Goal: Task Accomplishment & Management: Use online tool/utility

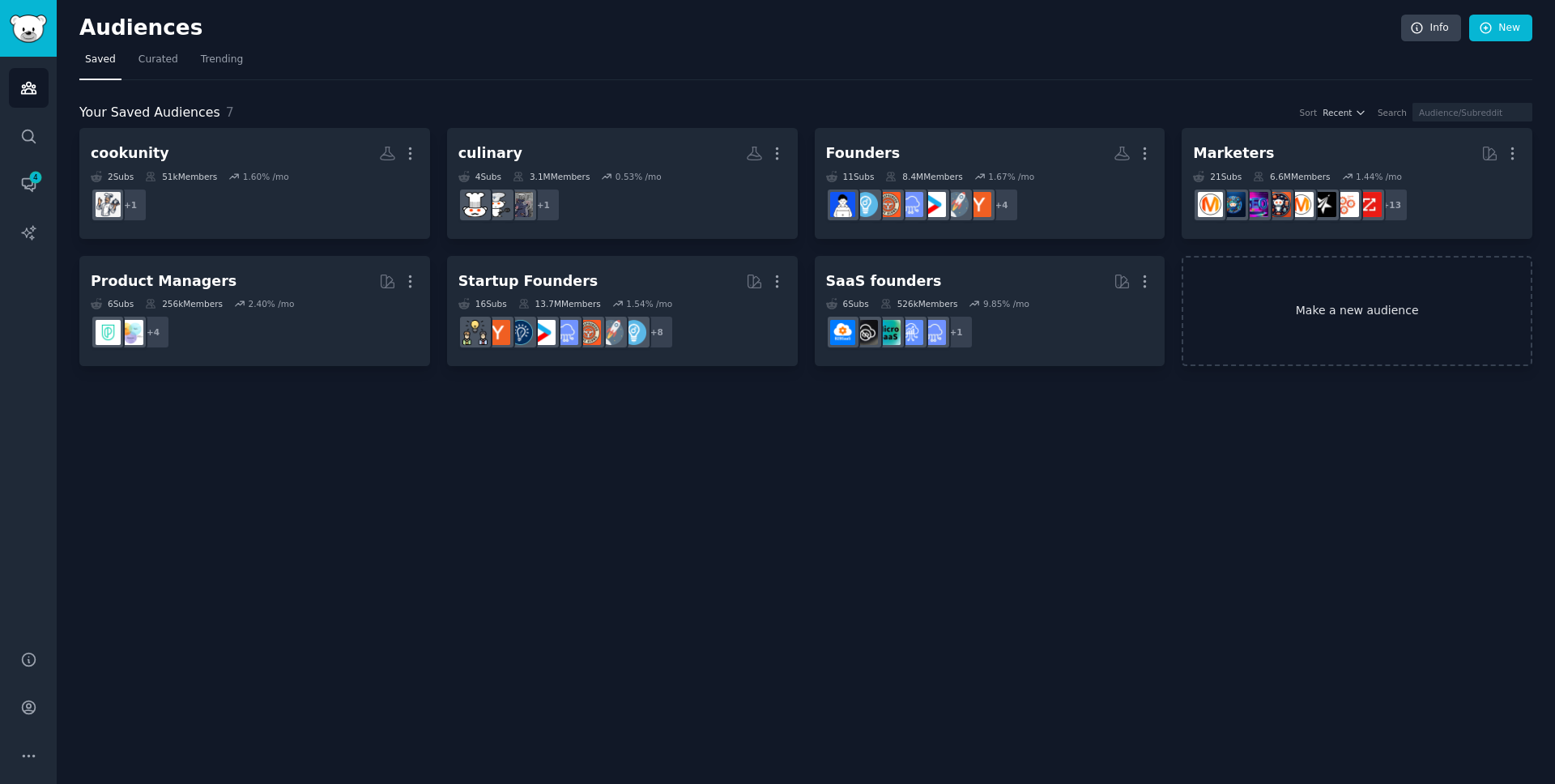
click at [1334, 317] on link "Make a new audience" at bounding box center [1357, 311] width 350 height 111
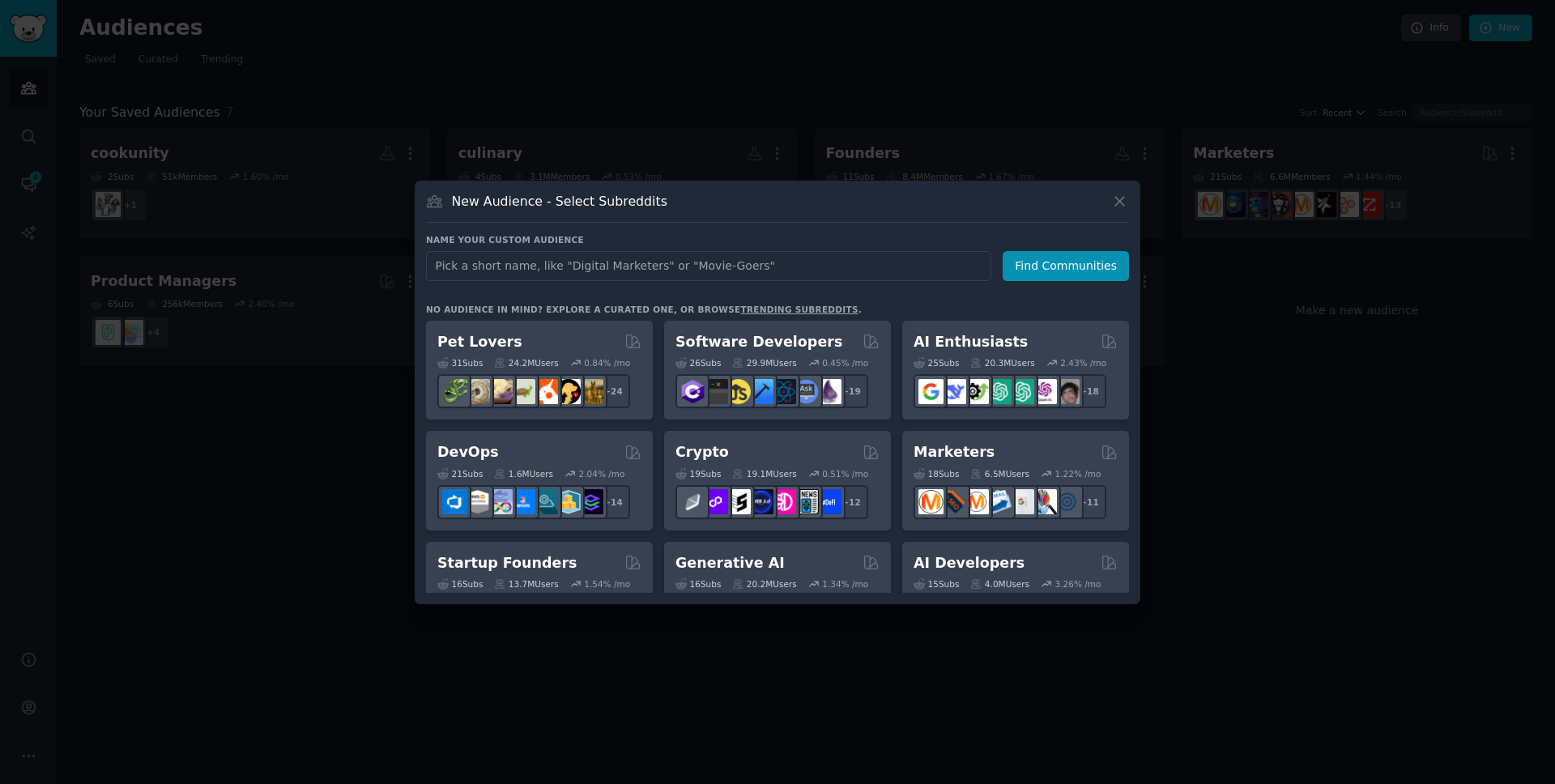
click at [539, 276] on input "text" at bounding box center [709, 265] width 565 height 30
type input "n8n"
click at [1044, 276] on button "Find Communities" at bounding box center [1066, 265] width 126 height 30
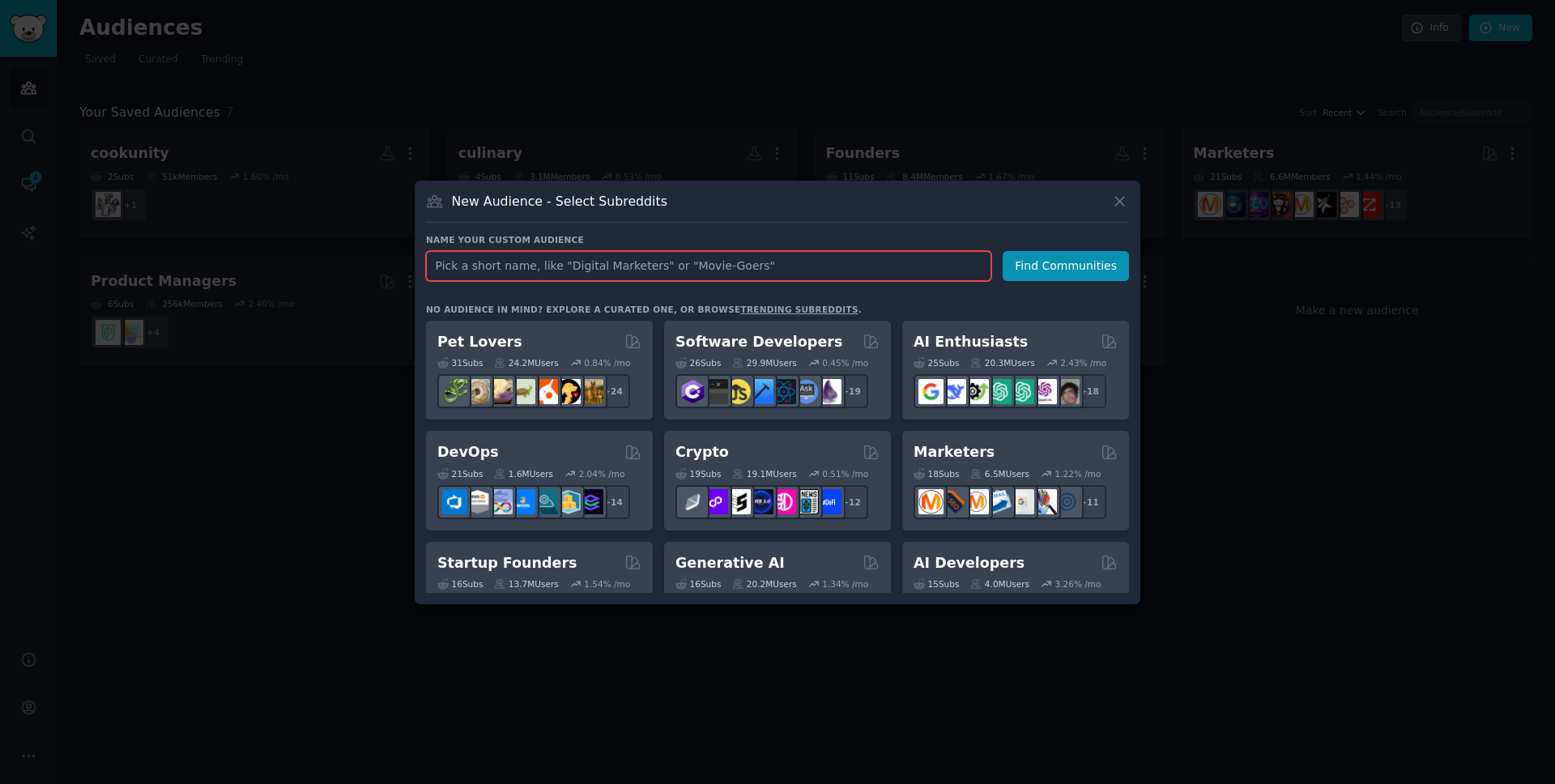
click at [579, 270] on input "text" at bounding box center [709, 265] width 565 height 30
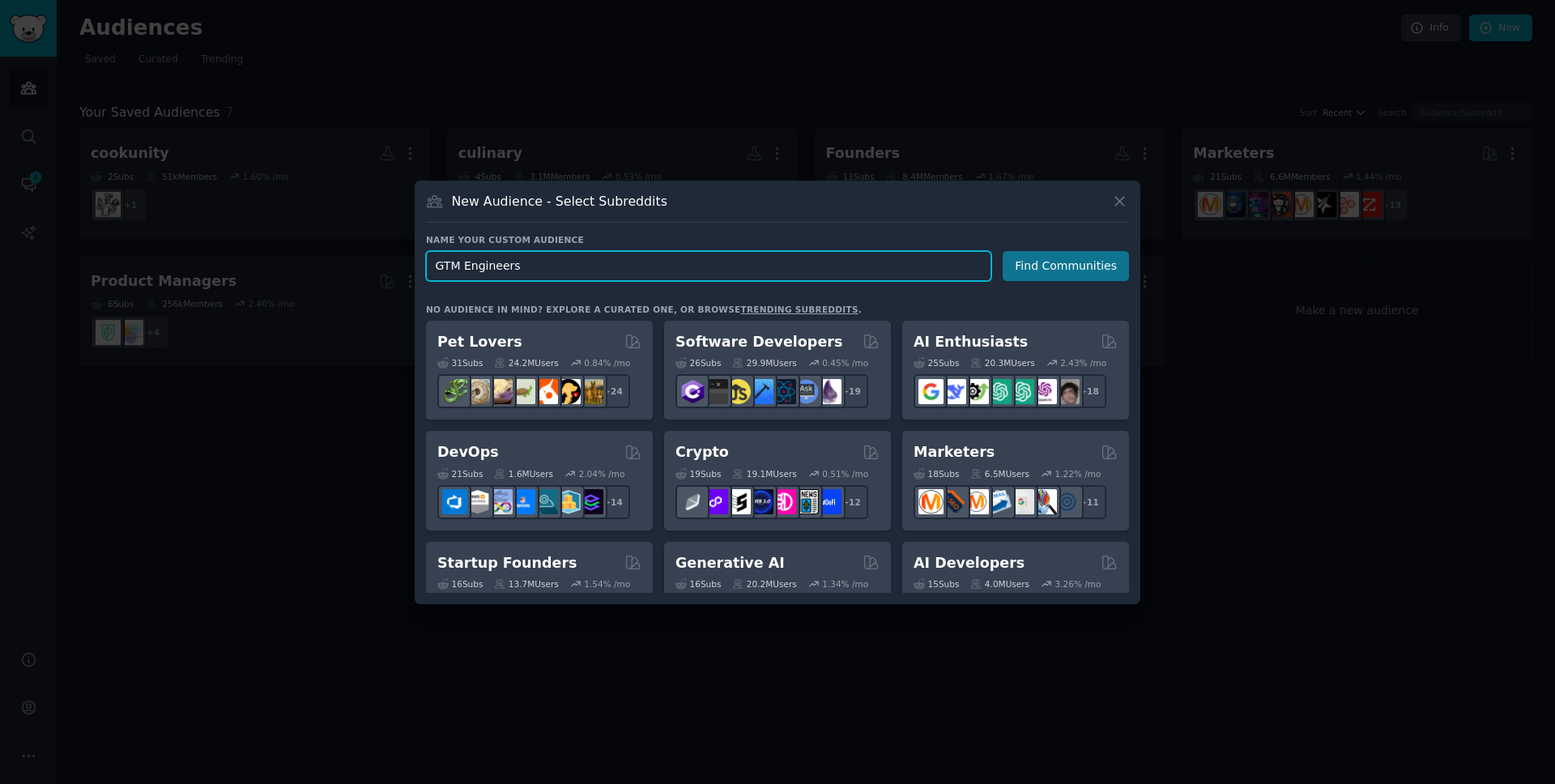
type input "GTM Engineers"
click at [1032, 269] on button "Find Communities" at bounding box center [1066, 265] width 126 height 30
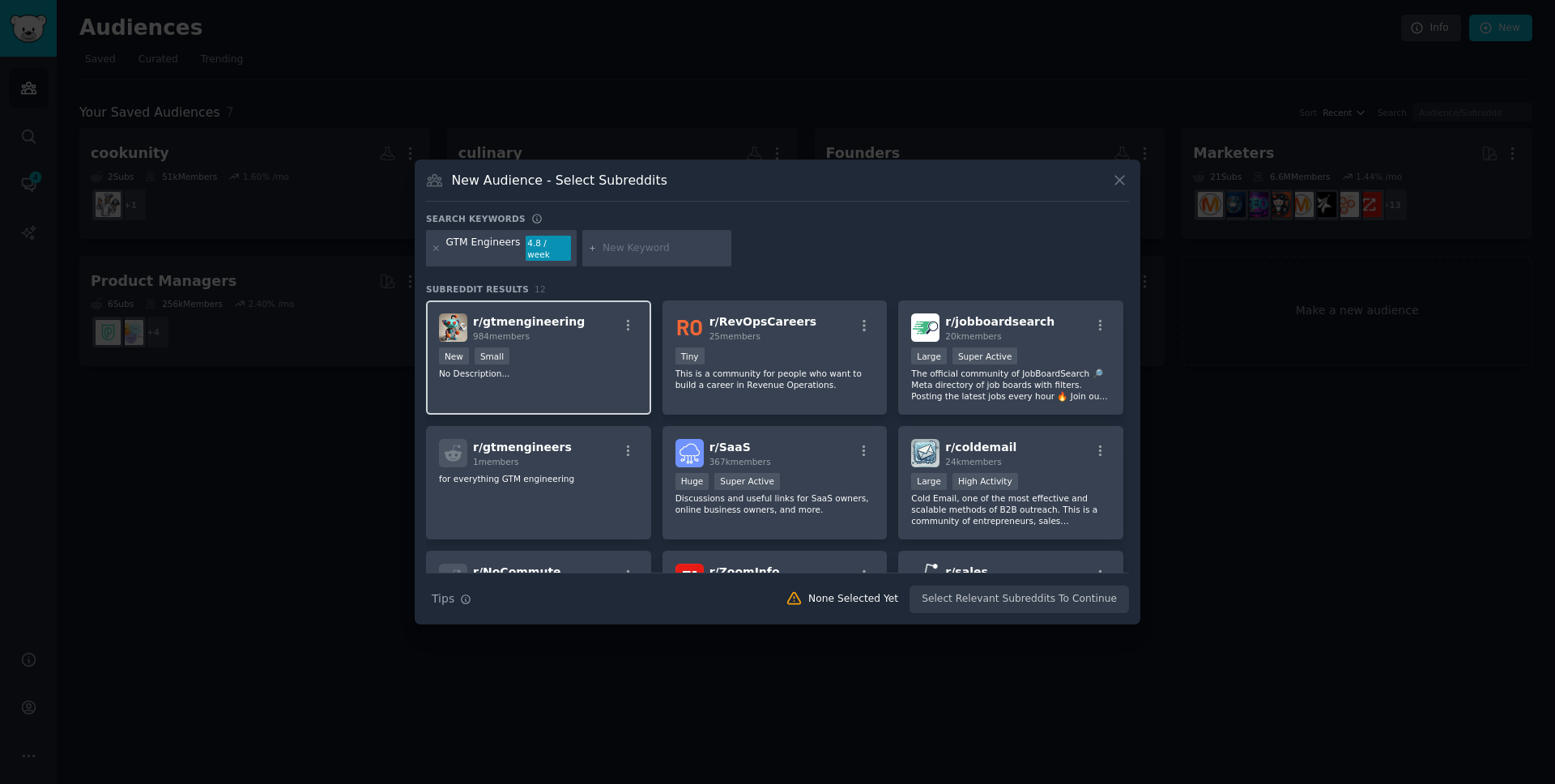
click at [571, 334] on div "r/ gtmengineering 984 members" at bounding box center [538, 327] width 199 height 29
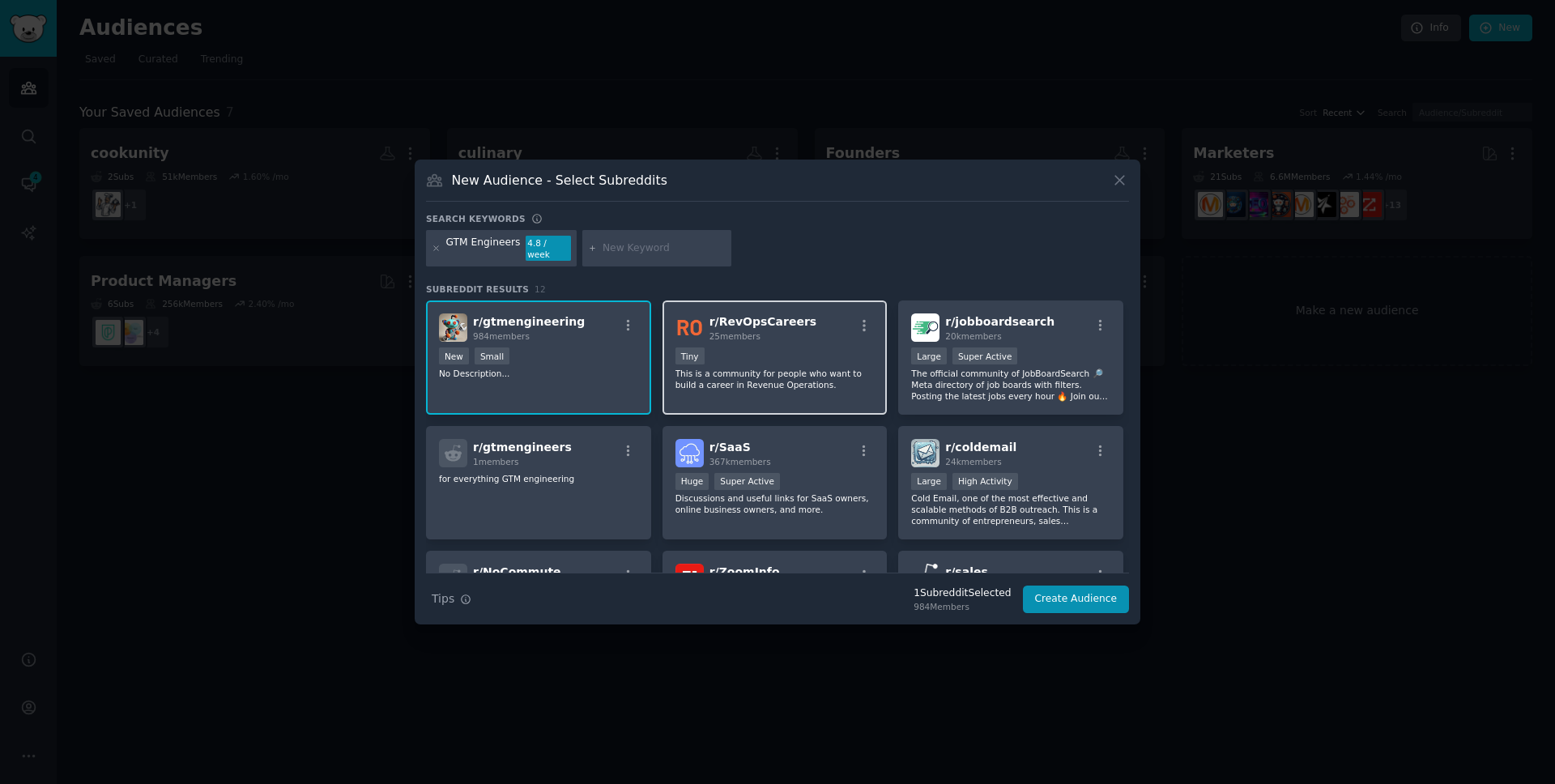
click at [779, 330] on div "25 members" at bounding box center [763, 336] width 107 height 11
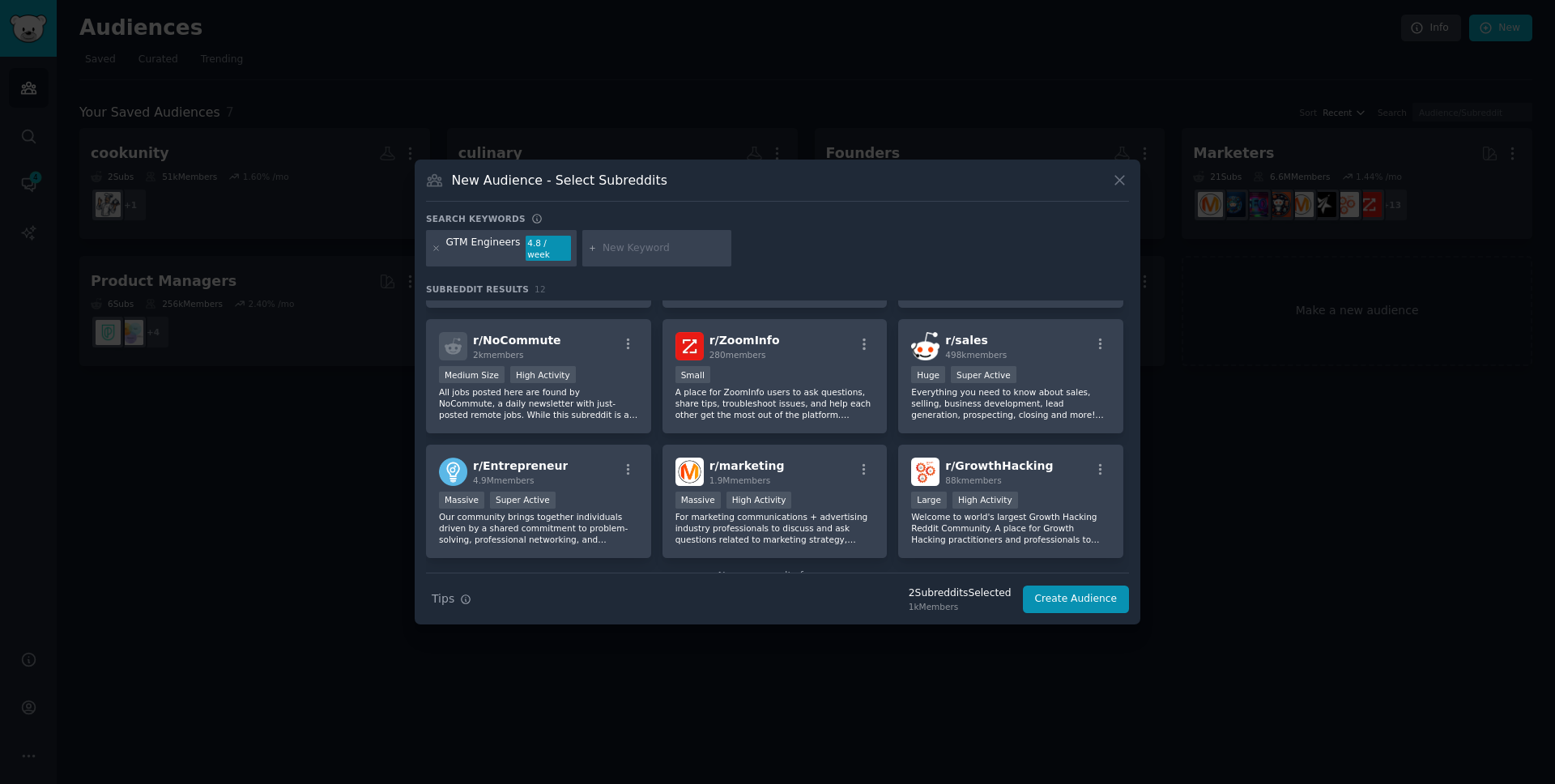
scroll to position [223, 0]
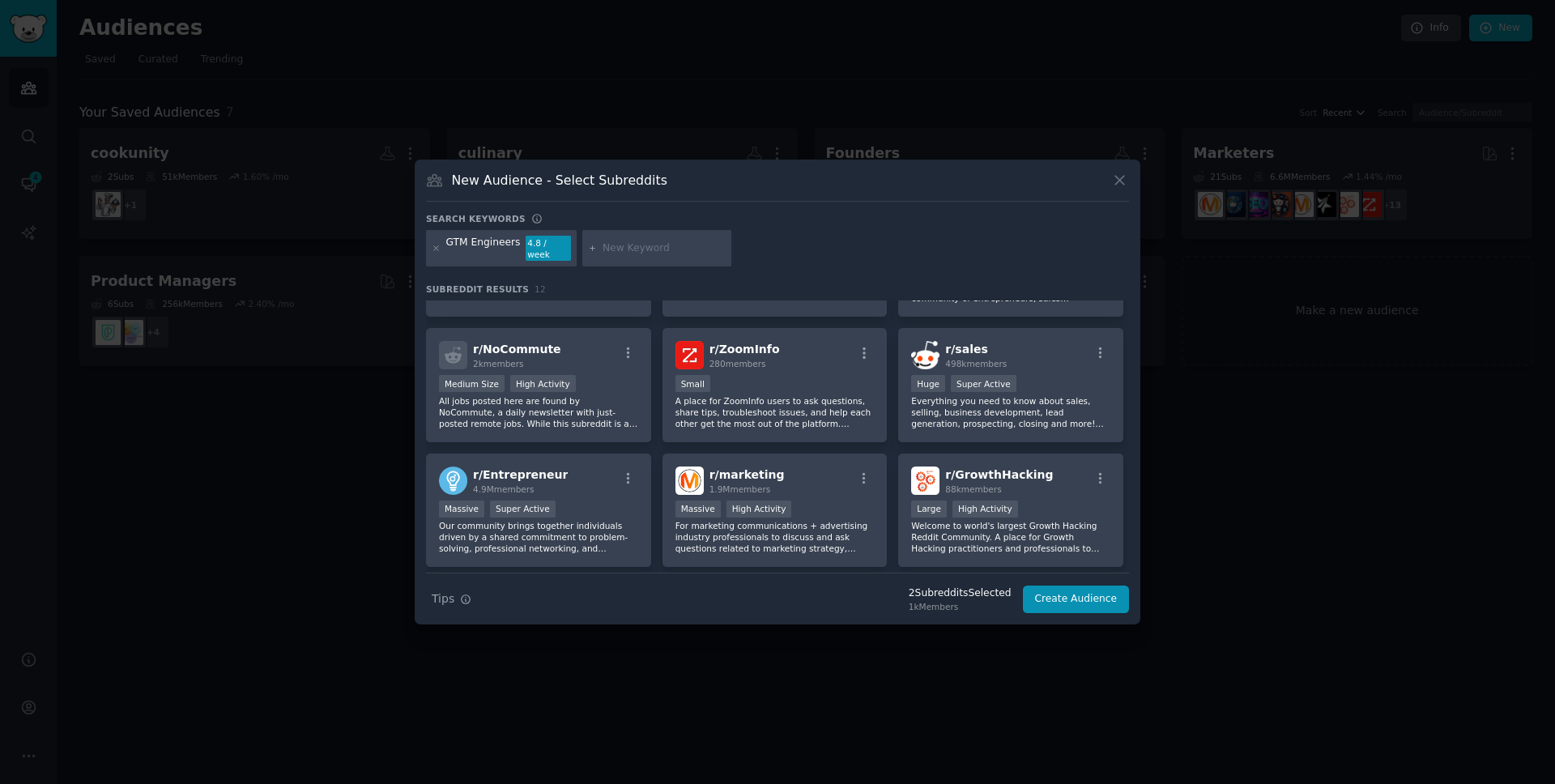
click at [663, 255] on input "text" at bounding box center [664, 248] width 124 height 14
type input "n8n"
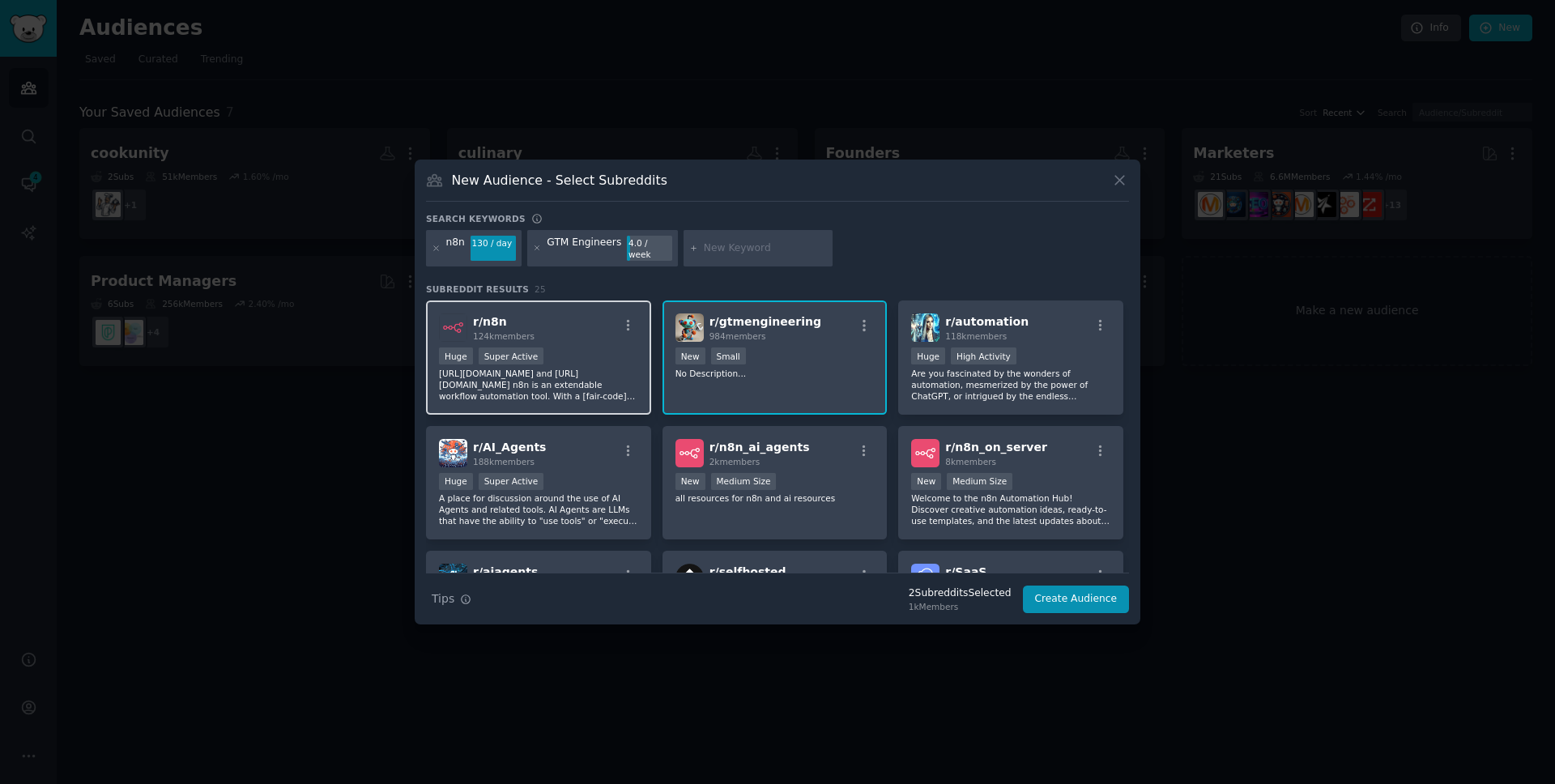
click at [585, 349] on div "Huge Super Active" at bounding box center [538, 357] width 199 height 20
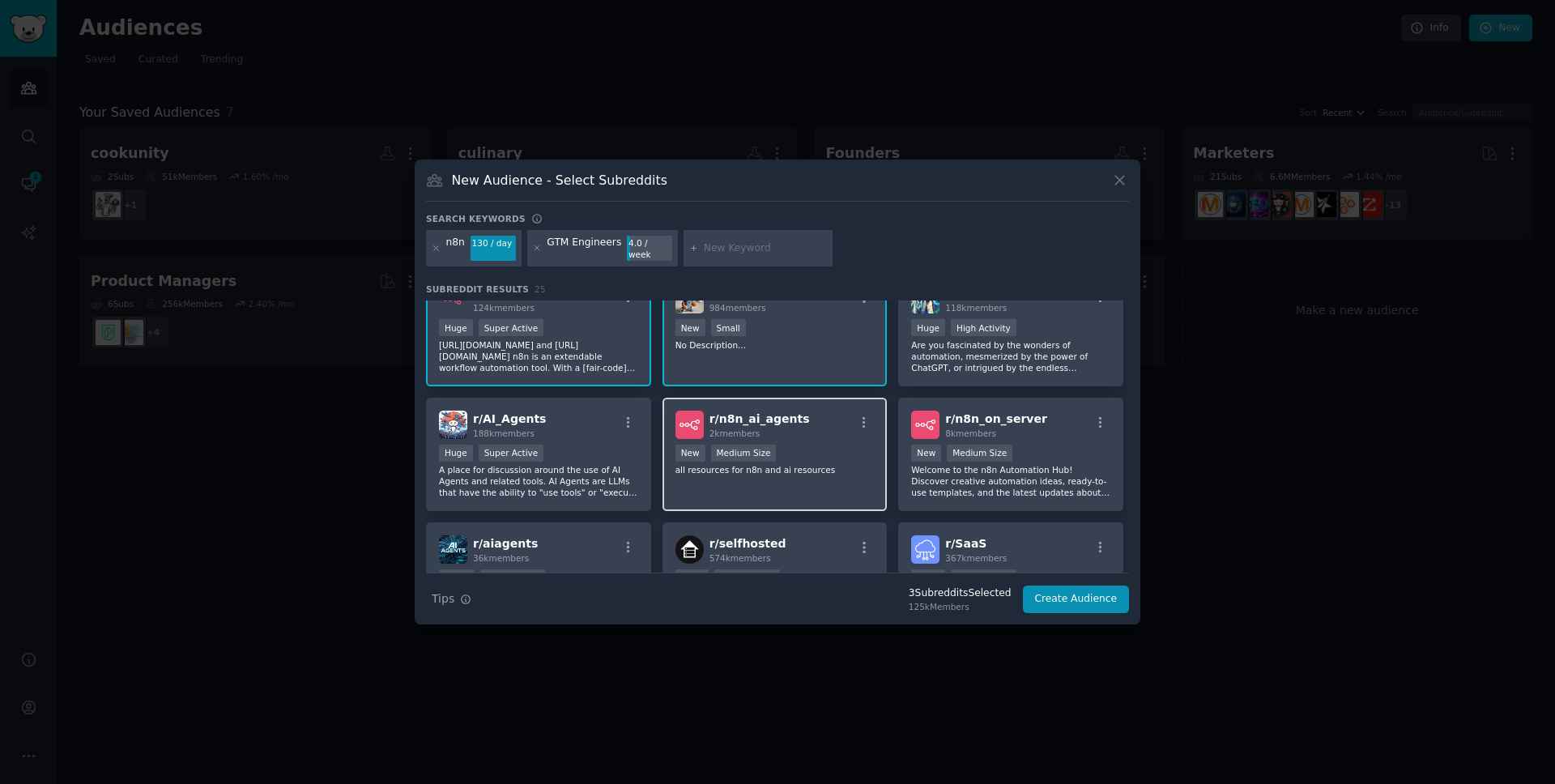
scroll to position [29, 0]
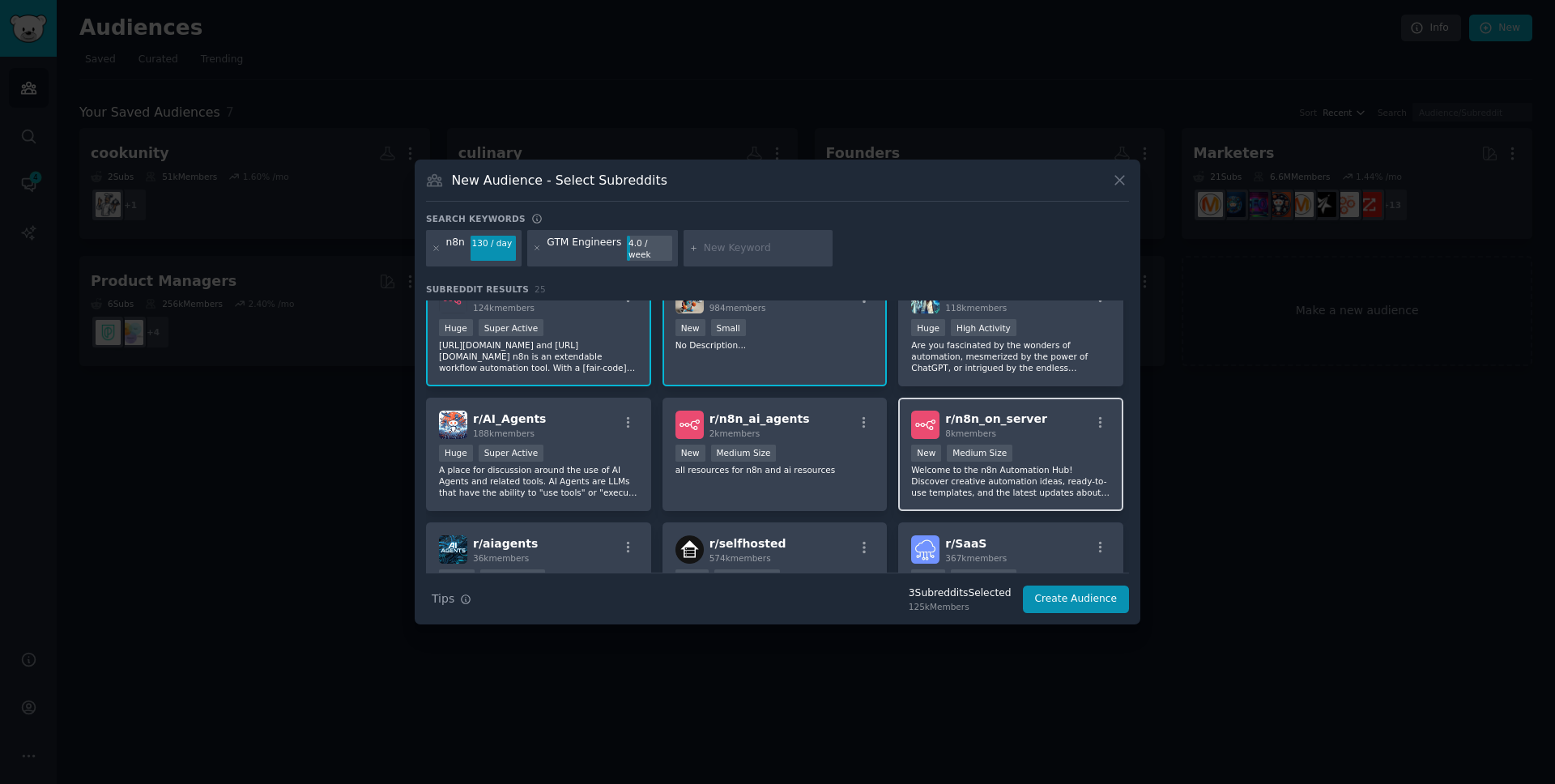
click at [1003, 428] on div "8k members" at bounding box center [996, 434] width 102 height 11
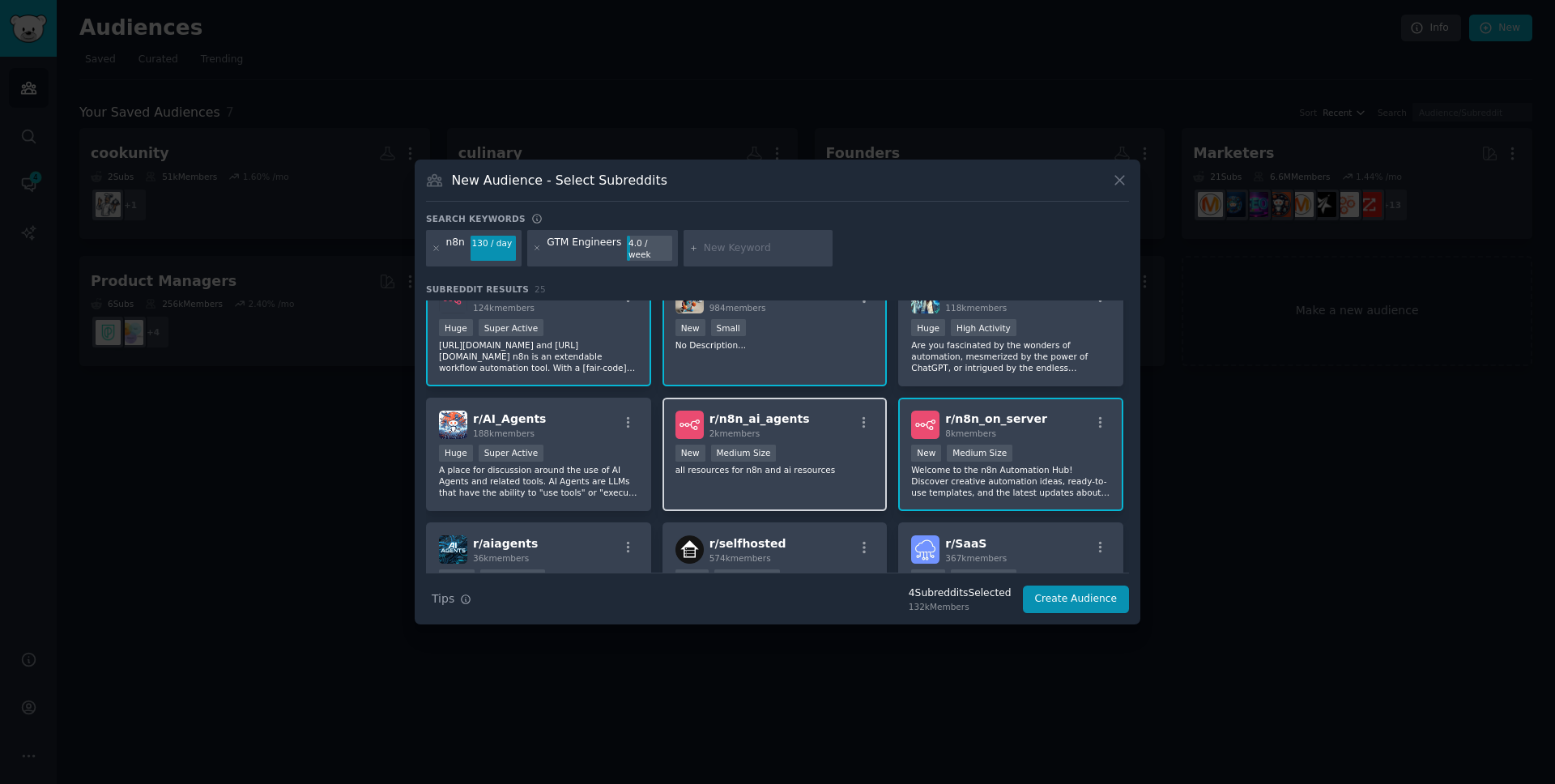
click at [820, 433] on div "r/ n8n_ai_agents 2k members New Medium Size all resources for n8n and ai resour…" at bounding box center [775, 454] width 225 height 114
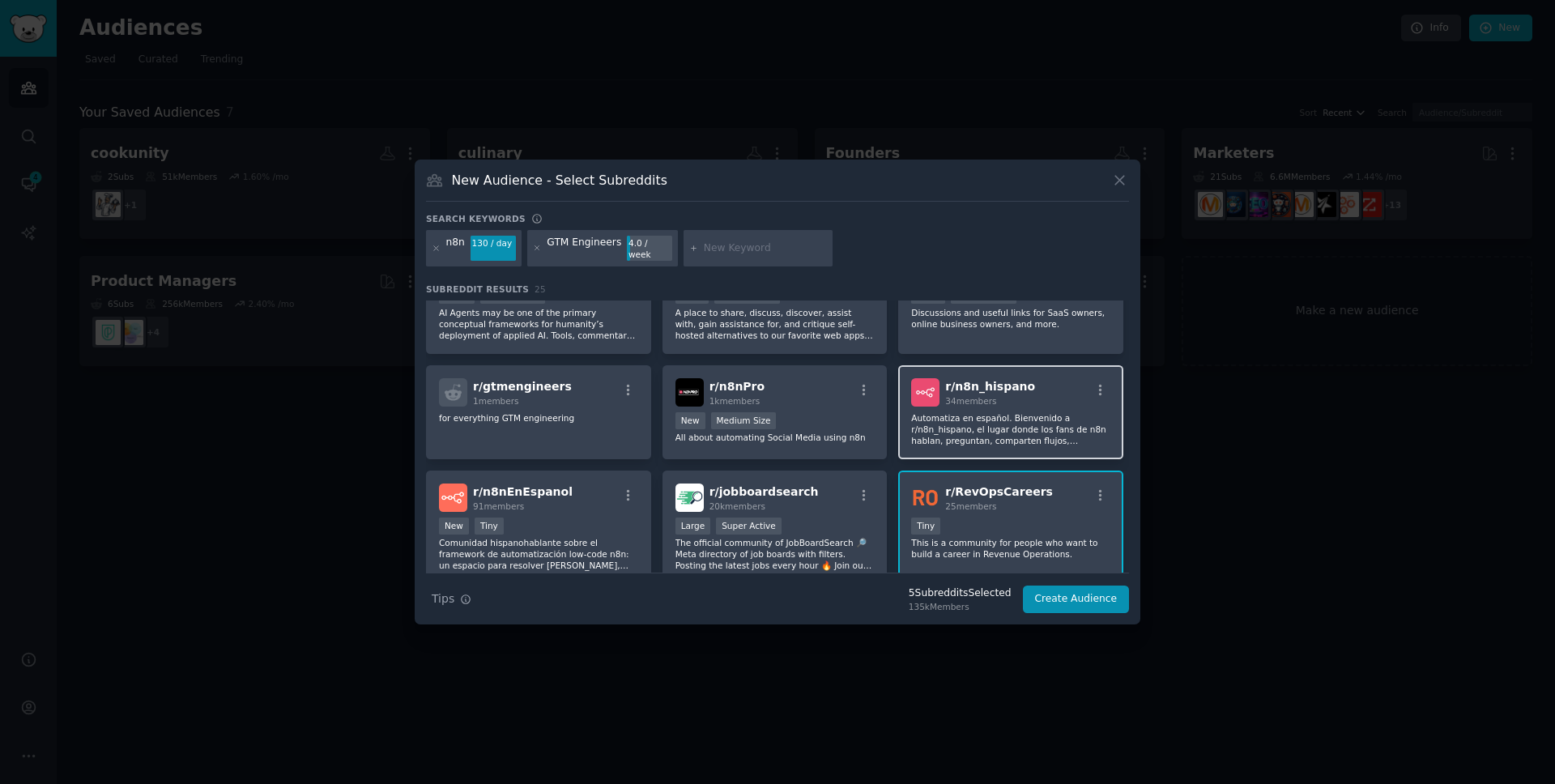
scroll to position [329, 0]
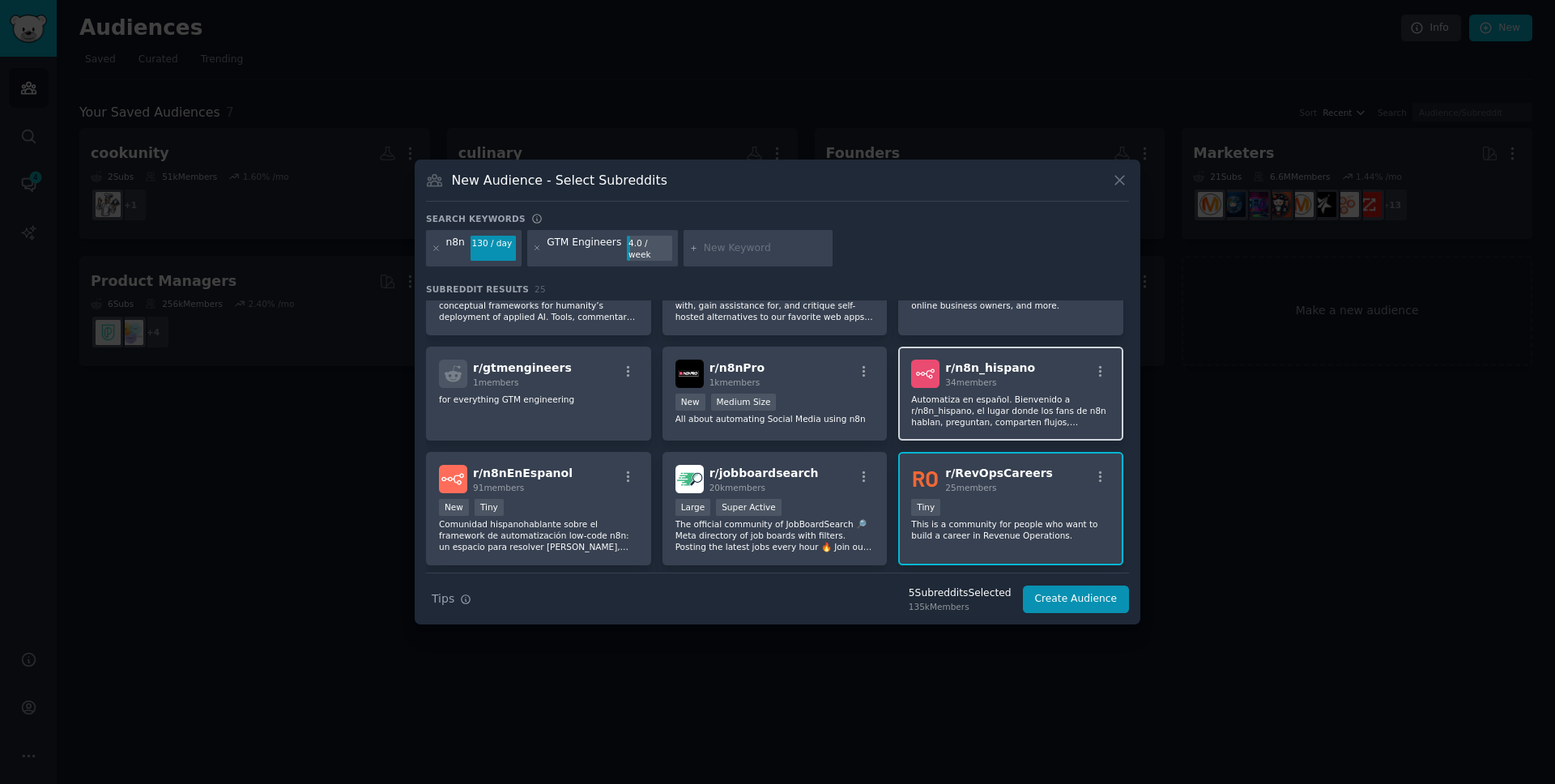
click at [1013, 414] on p "Automatiza en español. Bienvenido a r/n8n_hispano, el lugar donde los fans de n…" at bounding box center [1010, 411] width 199 height 34
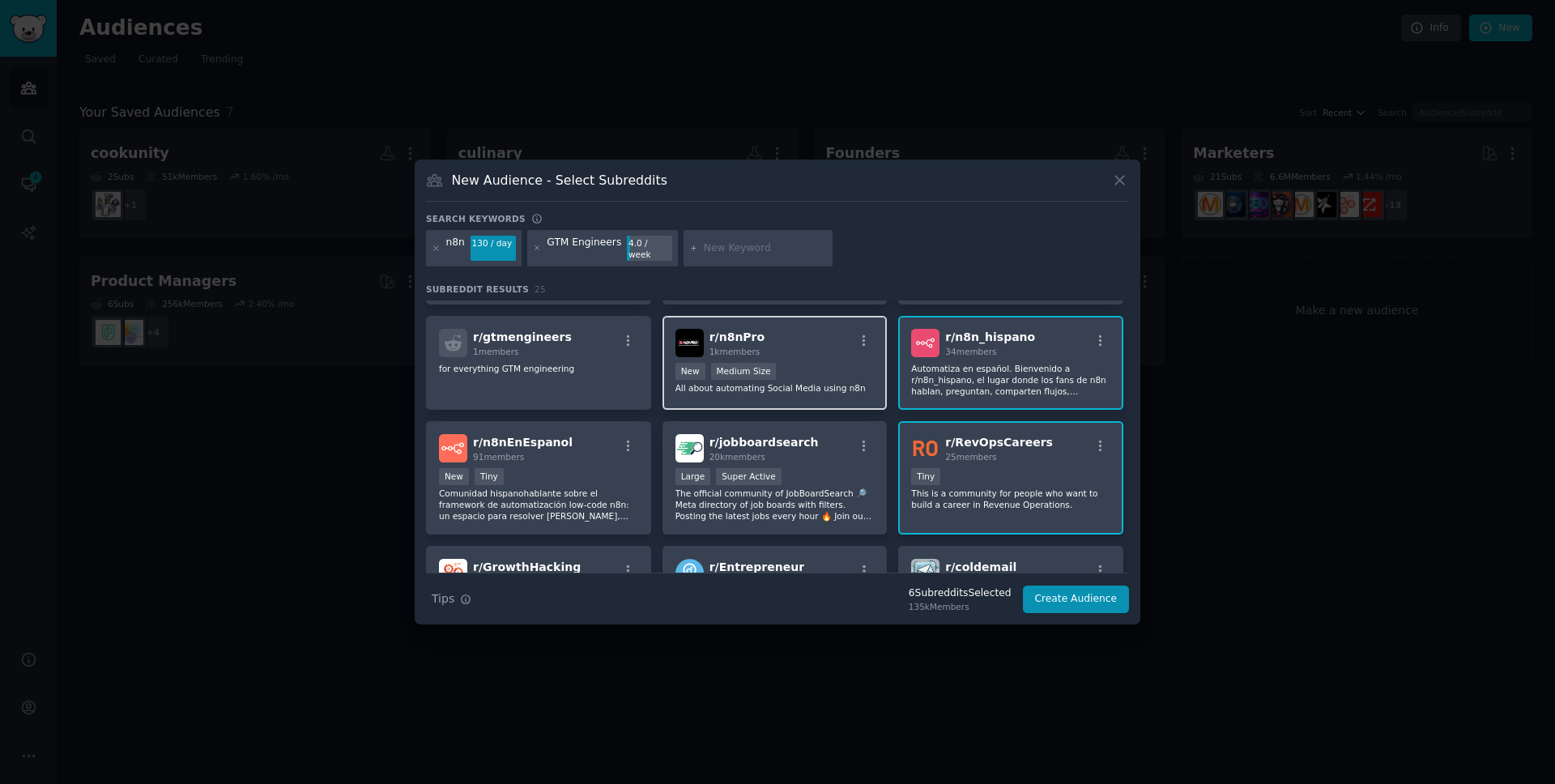
click at [799, 384] on p "All about automating Social Media using n8n" at bounding box center [775, 388] width 199 height 11
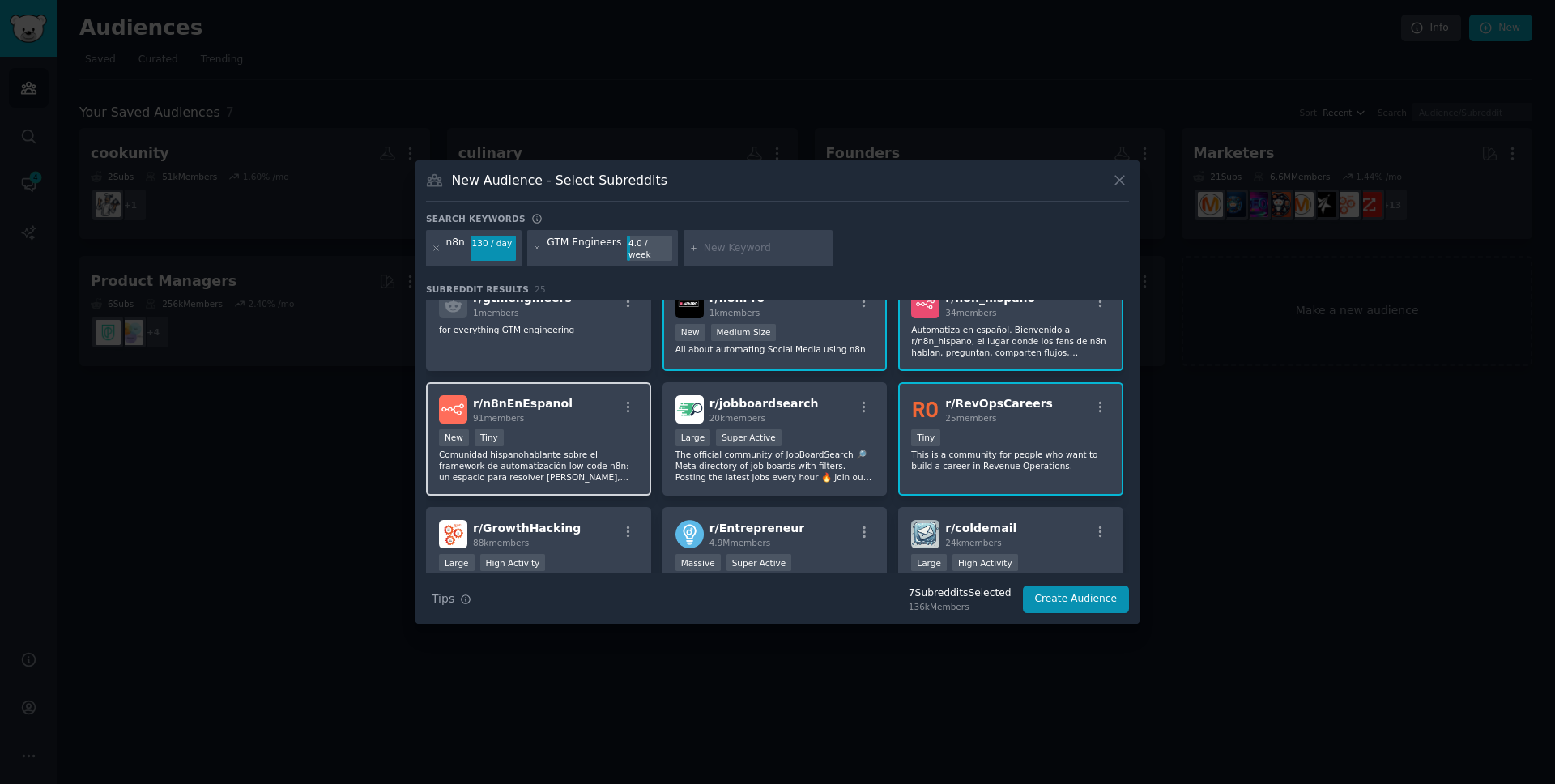
scroll to position [412, 0]
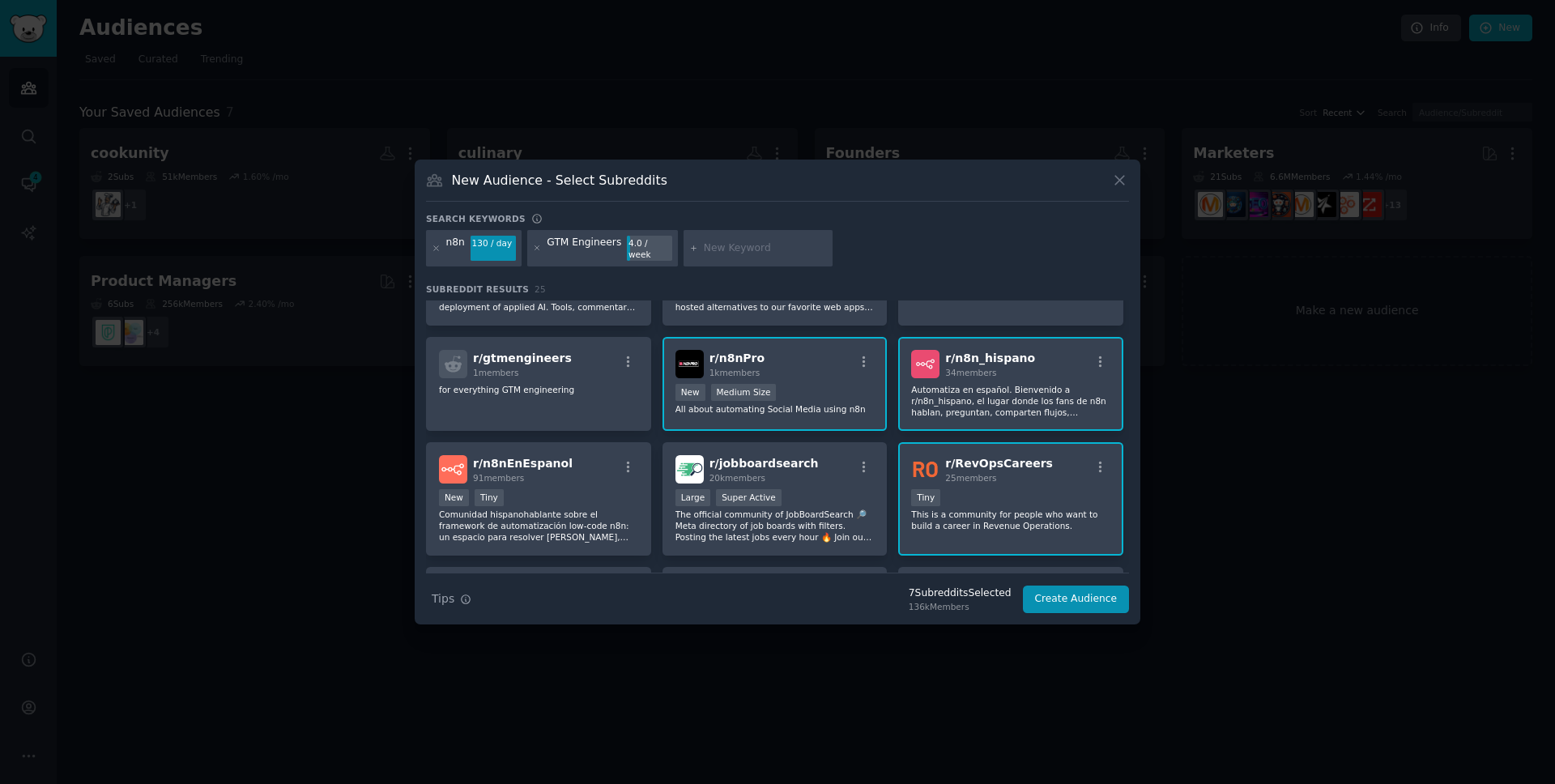
click at [1013, 472] on div "25 members" at bounding box center [999, 478] width 107 height 11
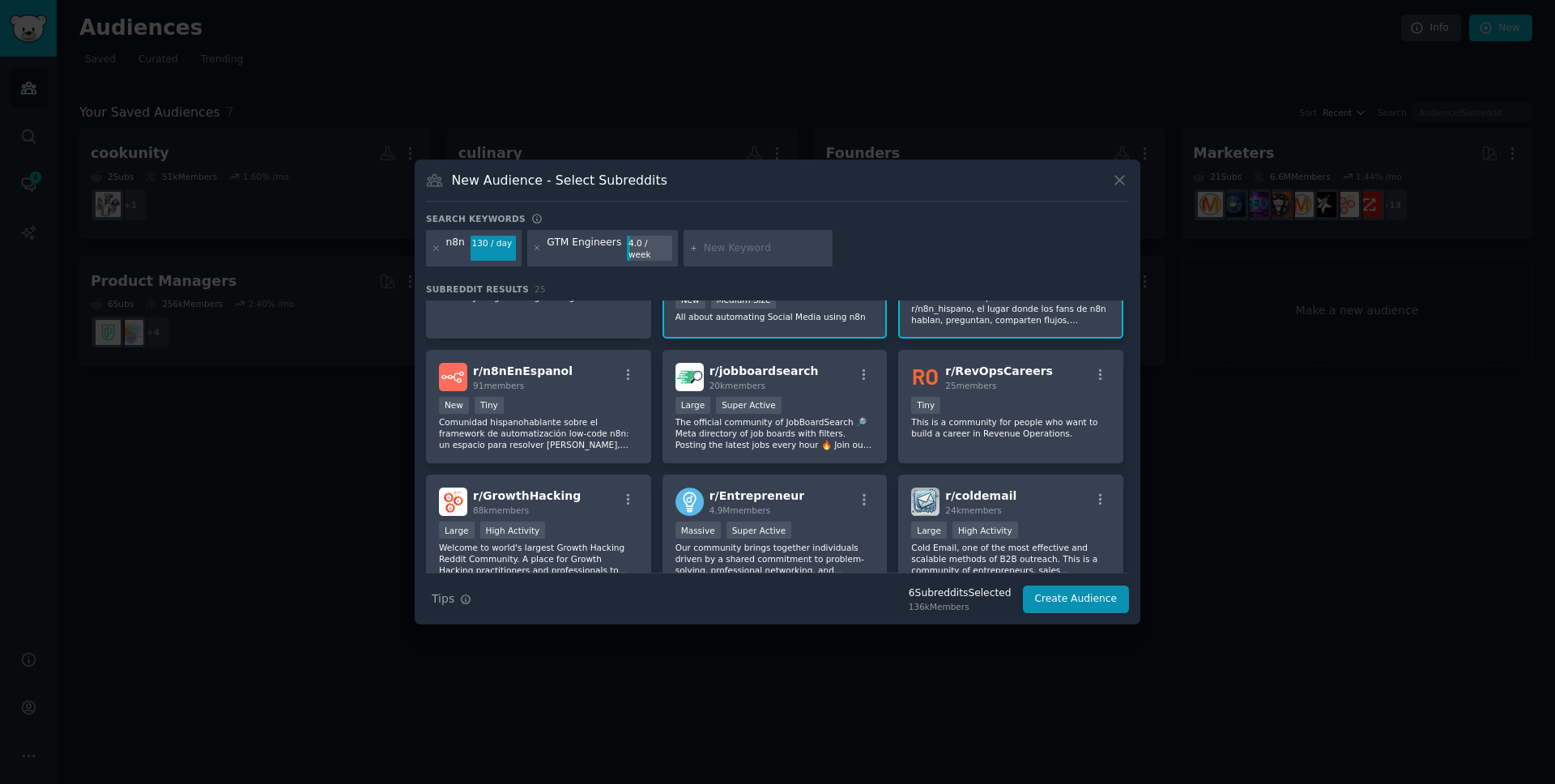
scroll to position [0, 0]
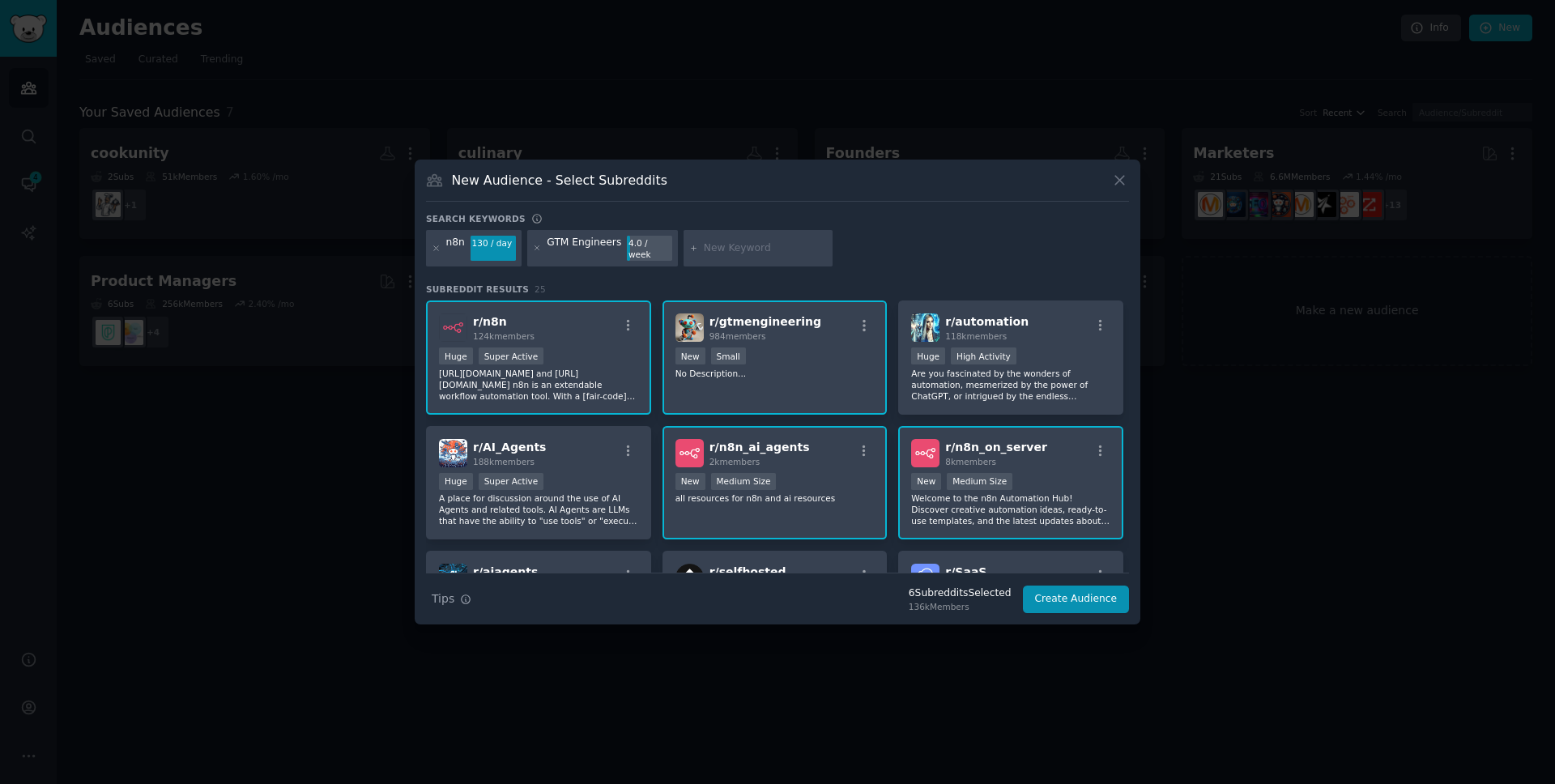
click at [744, 241] on input "text" at bounding box center [765, 248] width 124 height 14
type input "[DOMAIN_NAME]"
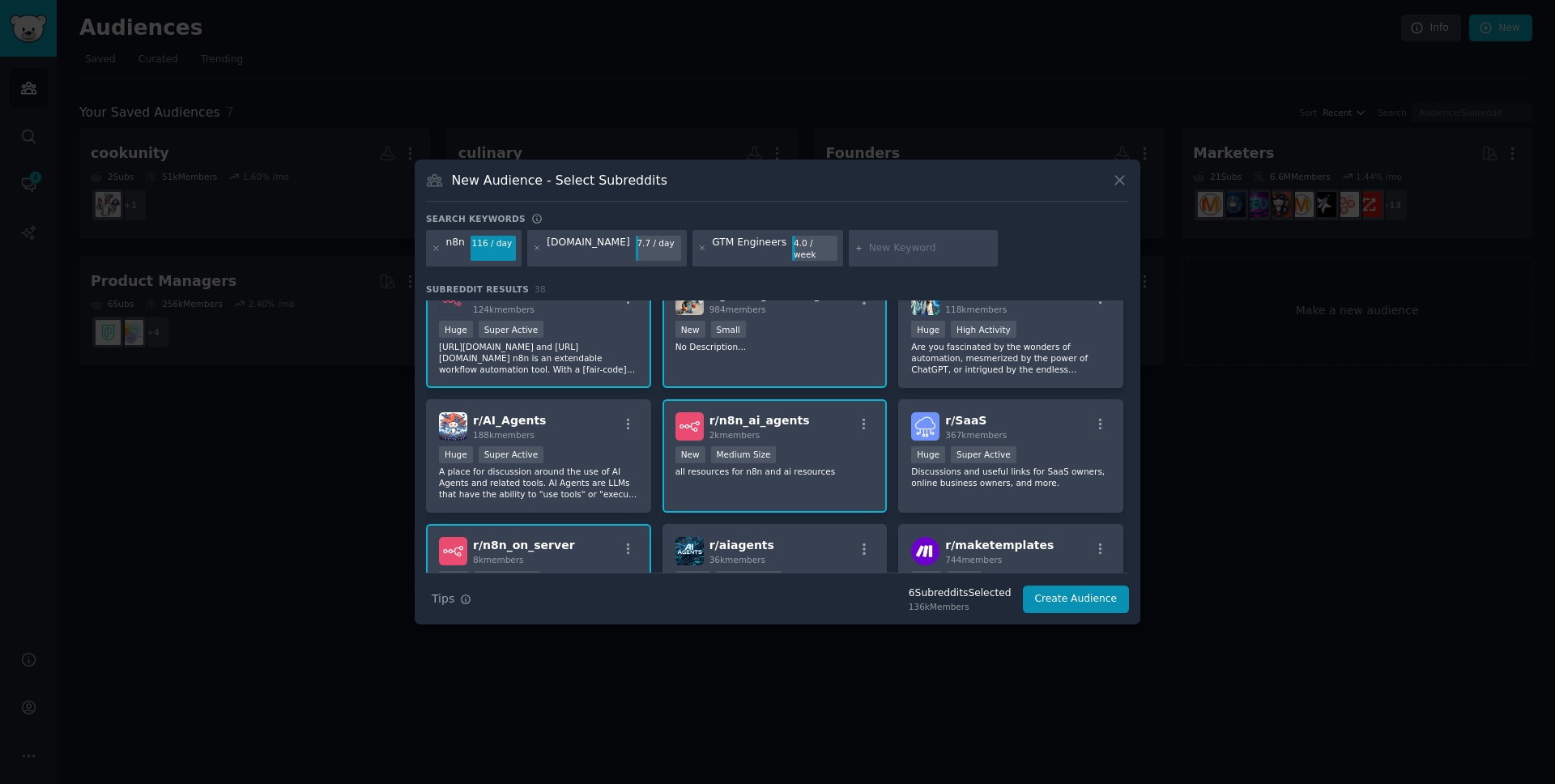
scroll to position [164, 0]
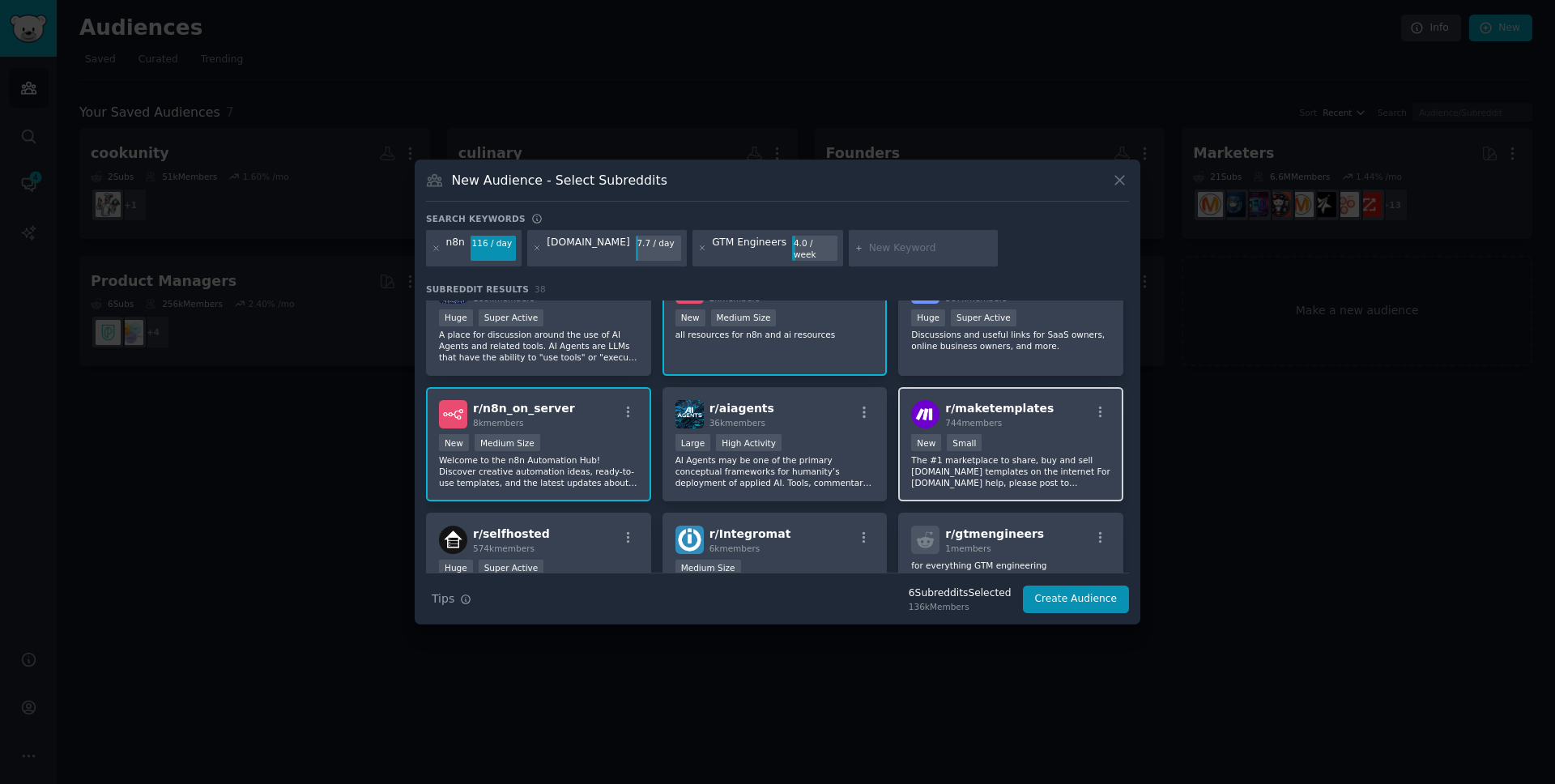
click at [998, 410] on h2 "r/ maketemplates 744 members" at bounding box center [999, 414] width 108 height 29
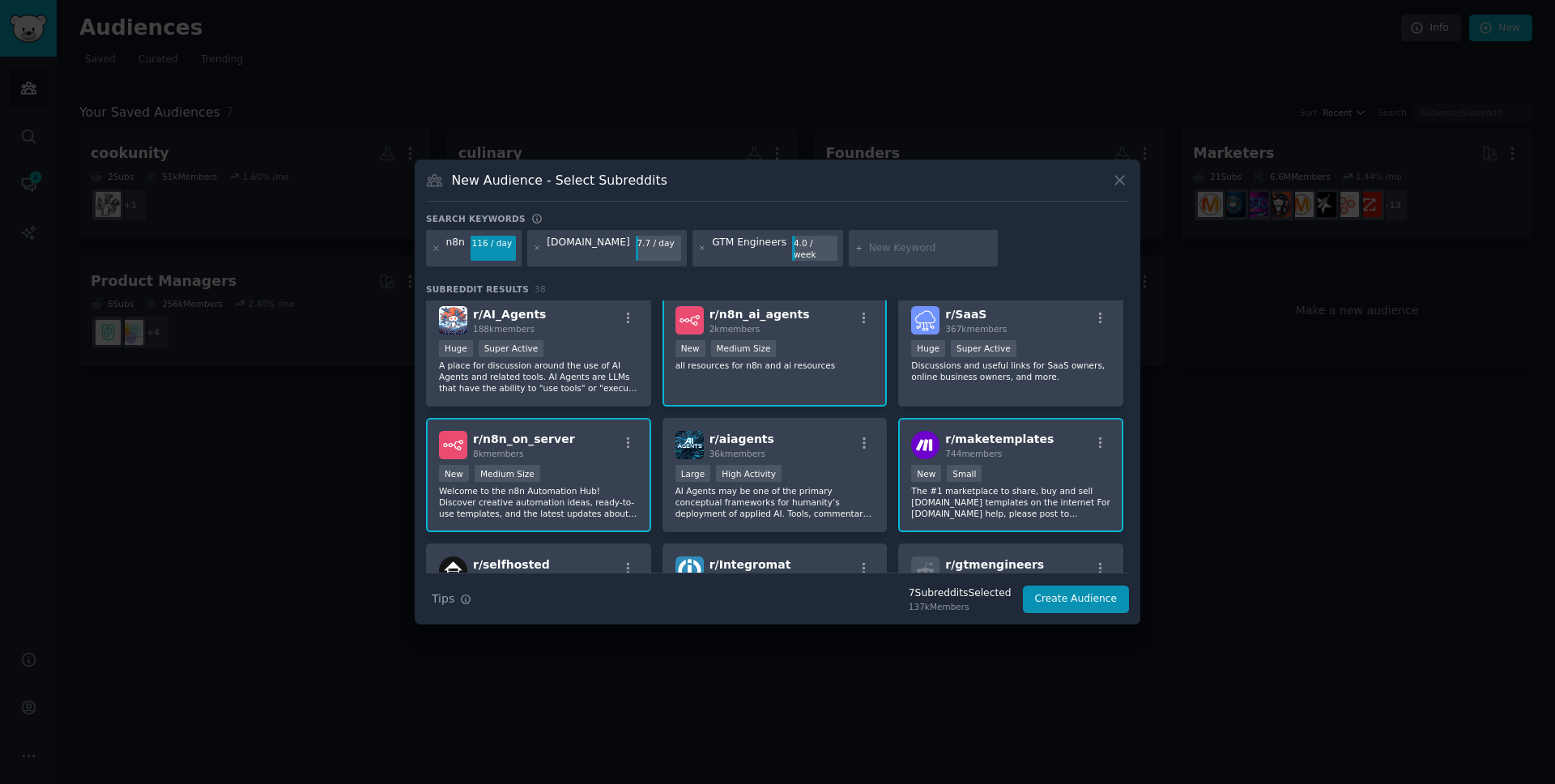
scroll to position [0, 0]
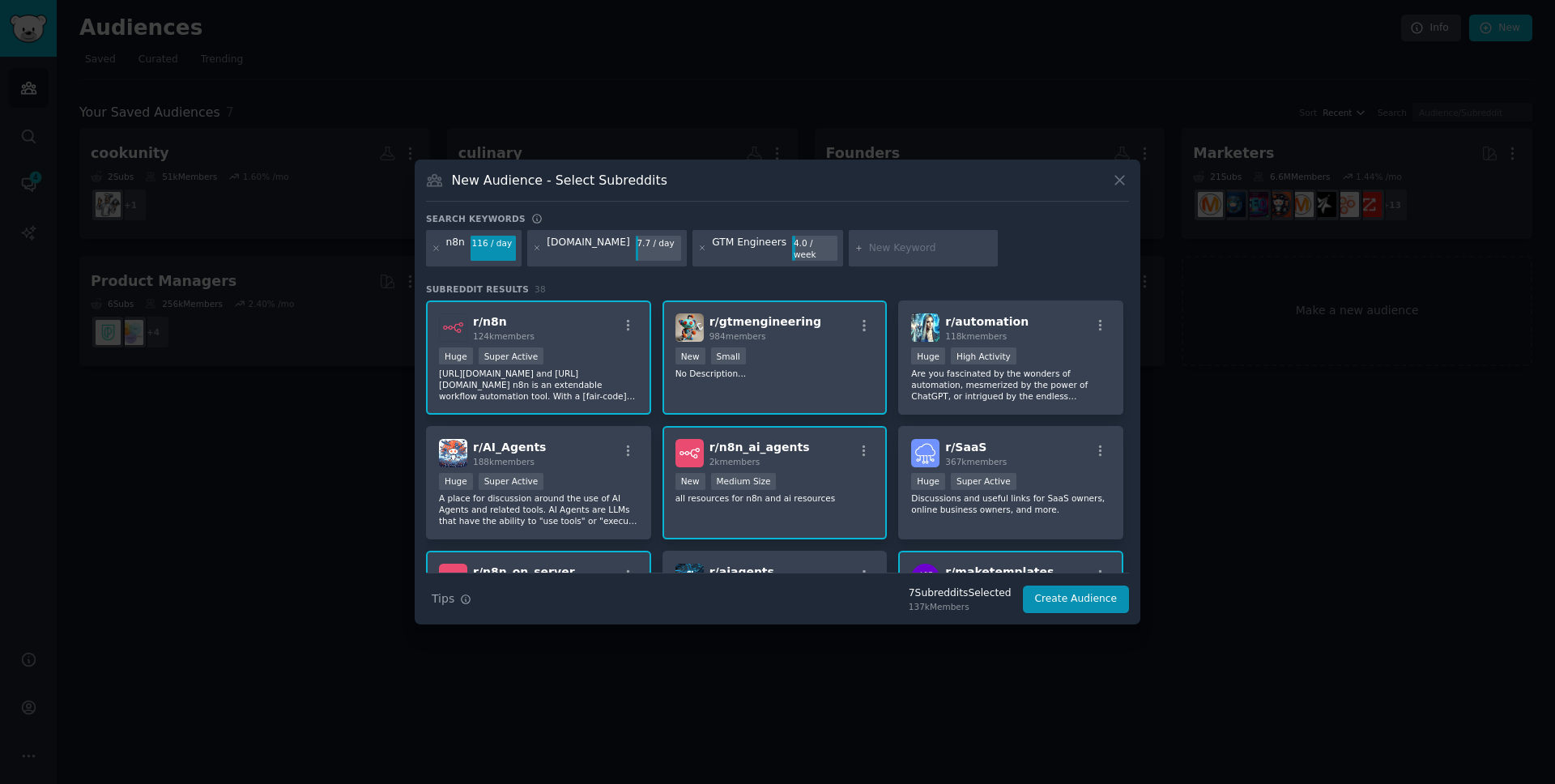
click at [881, 255] on input "text" at bounding box center [930, 248] width 124 height 14
type input "revops"
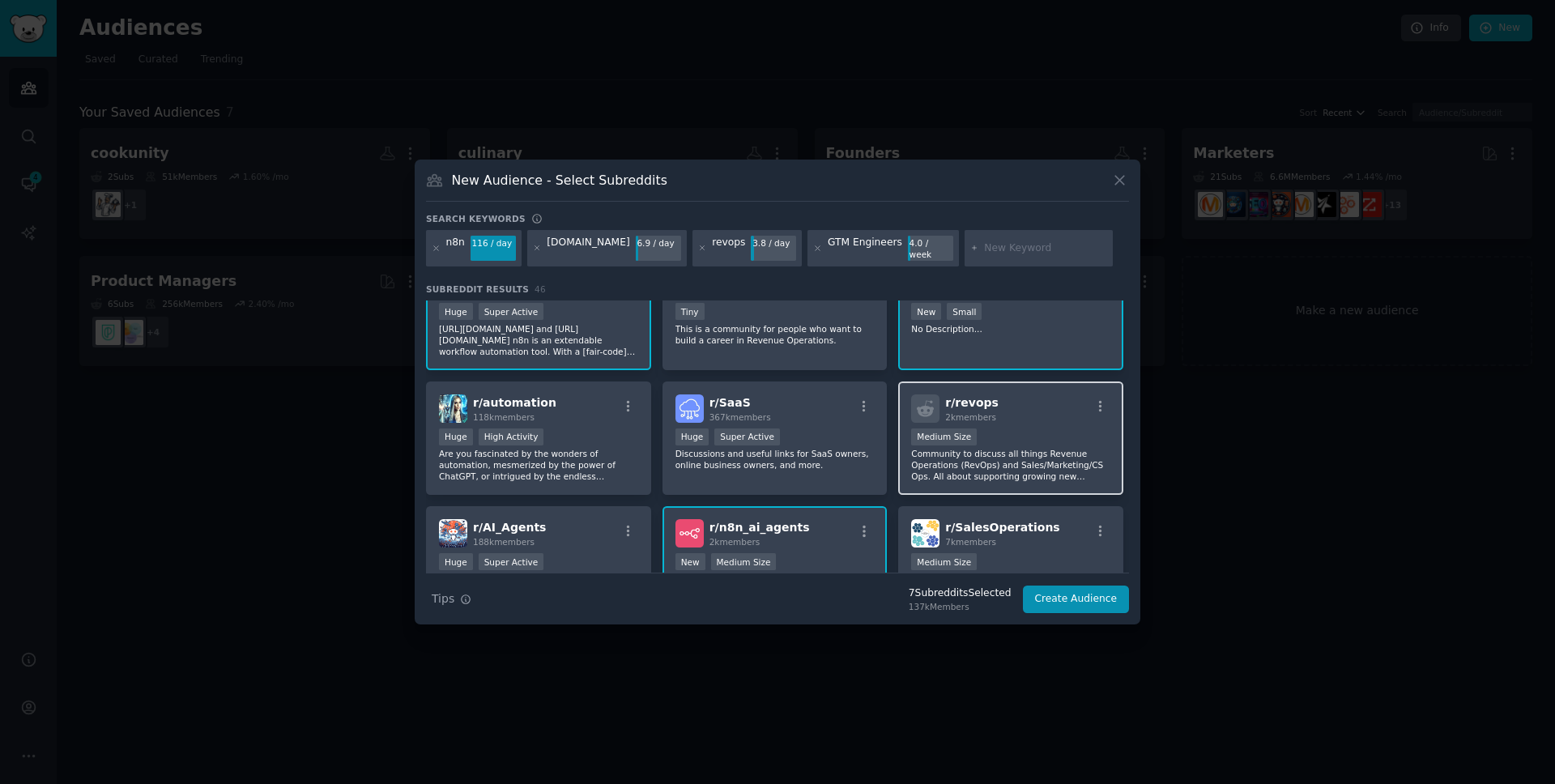
click at [1021, 417] on div "r/ revops 2k members Medium Size Community to discuss all things Revenue Operat…" at bounding box center [1010, 437] width 225 height 114
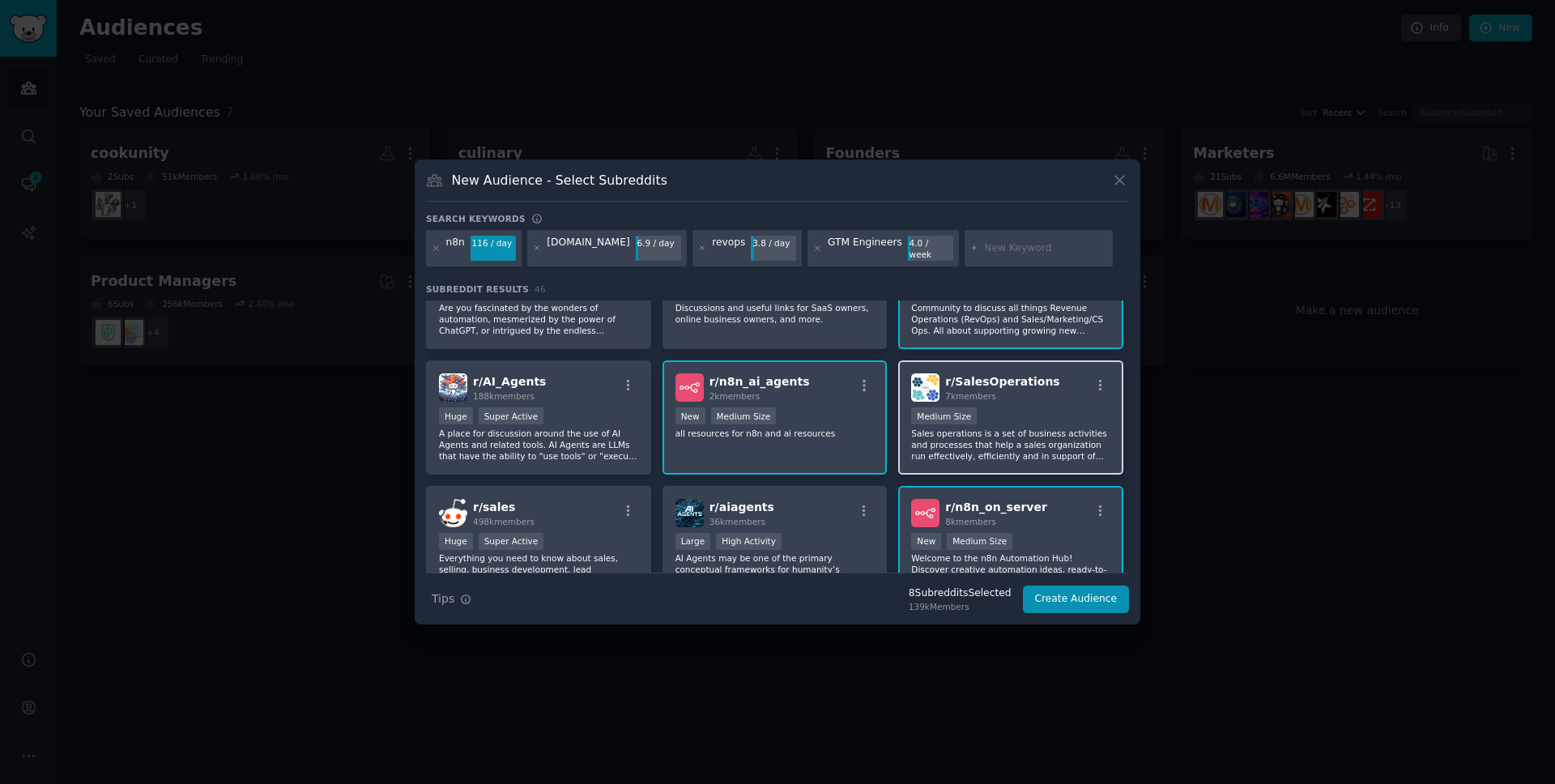
click at [1049, 433] on p "Sales operations is a set of business activities and processes that help a sale…" at bounding box center [1010, 445] width 199 height 34
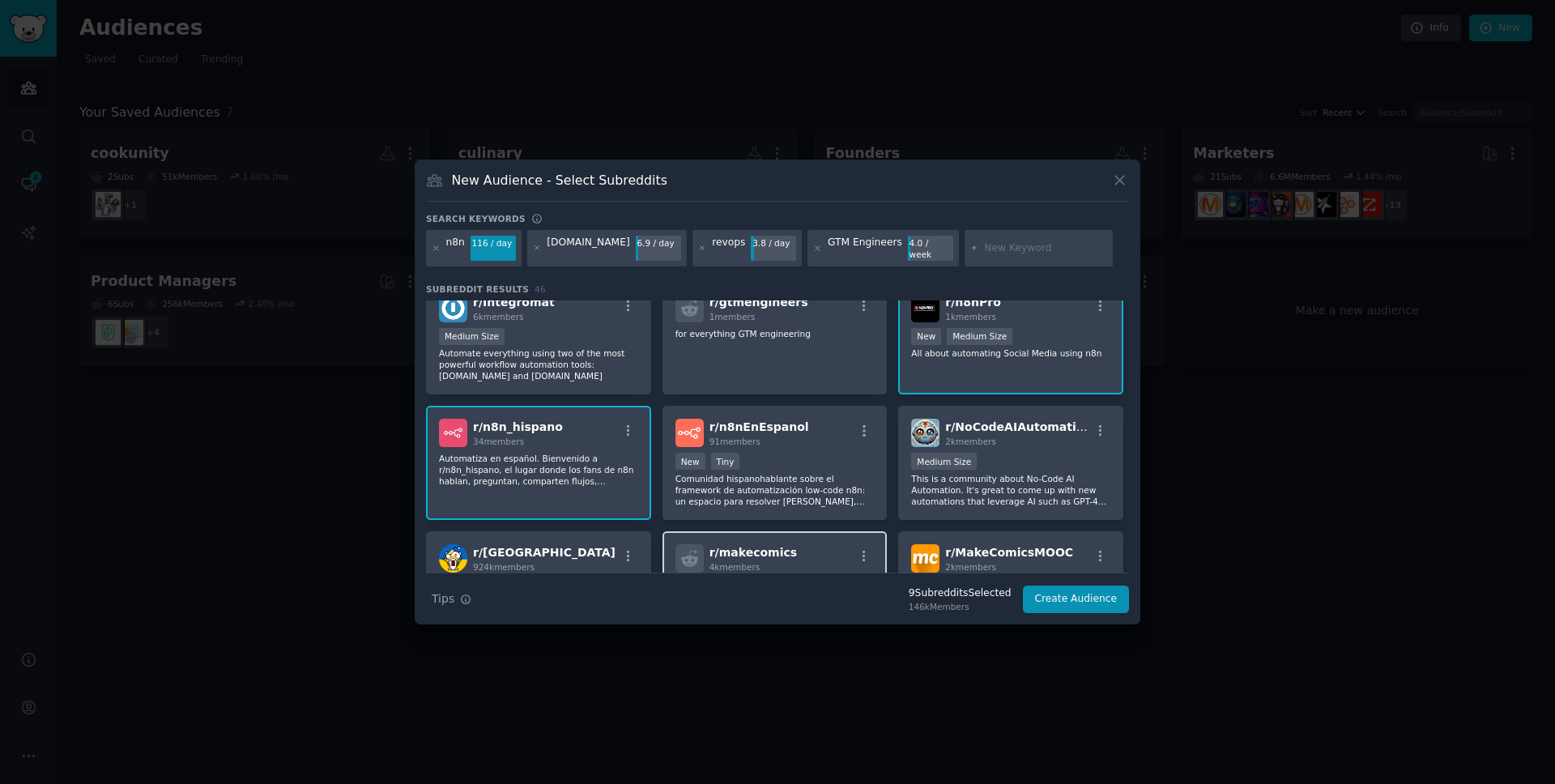
scroll to position [614, 0]
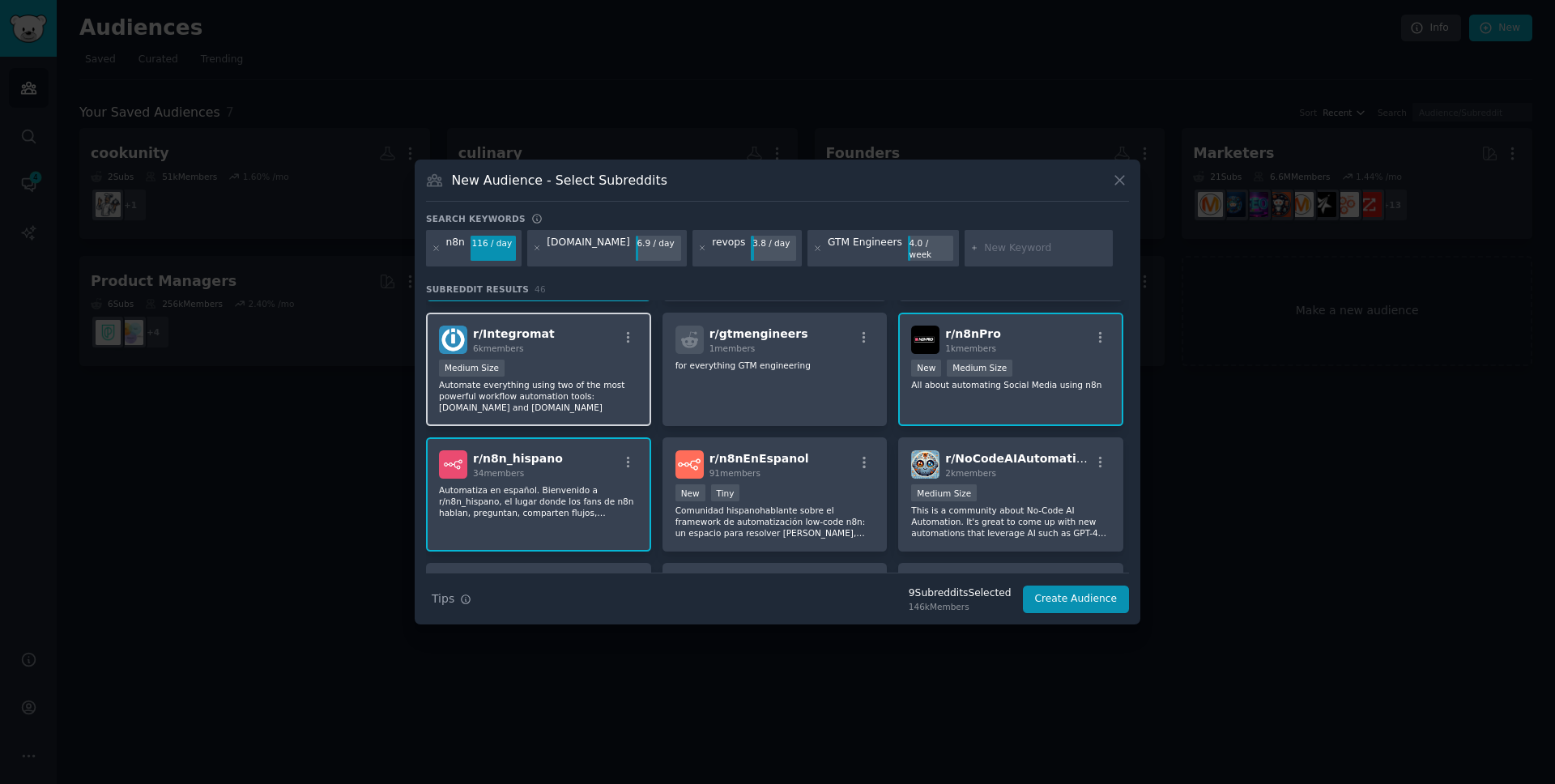
click at [532, 396] on p "Automate everything using two of the most powerful workflow automation tools: […" at bounding box center [538, 396] width 199 height 34
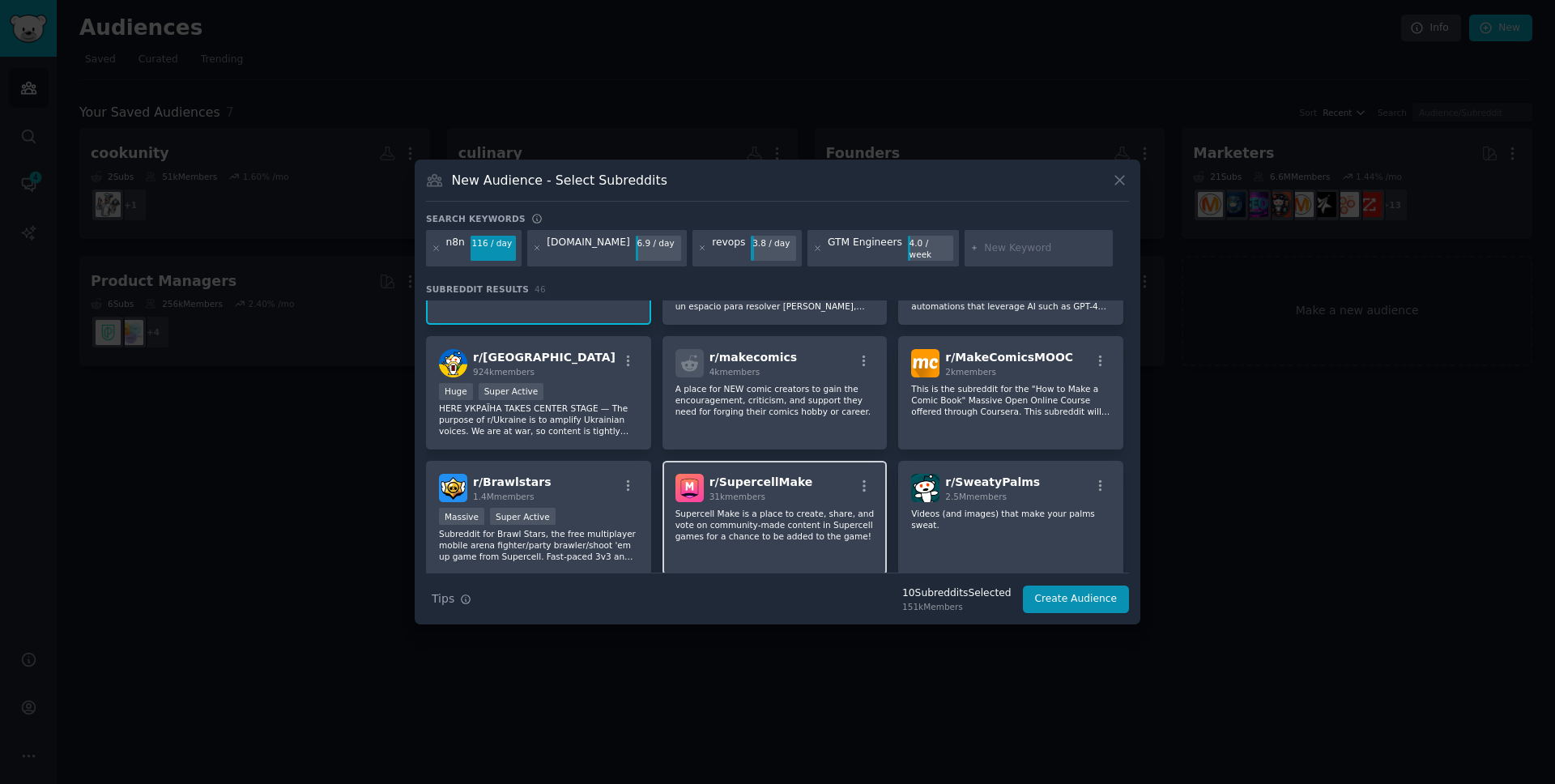
scroll to position [858, 0]
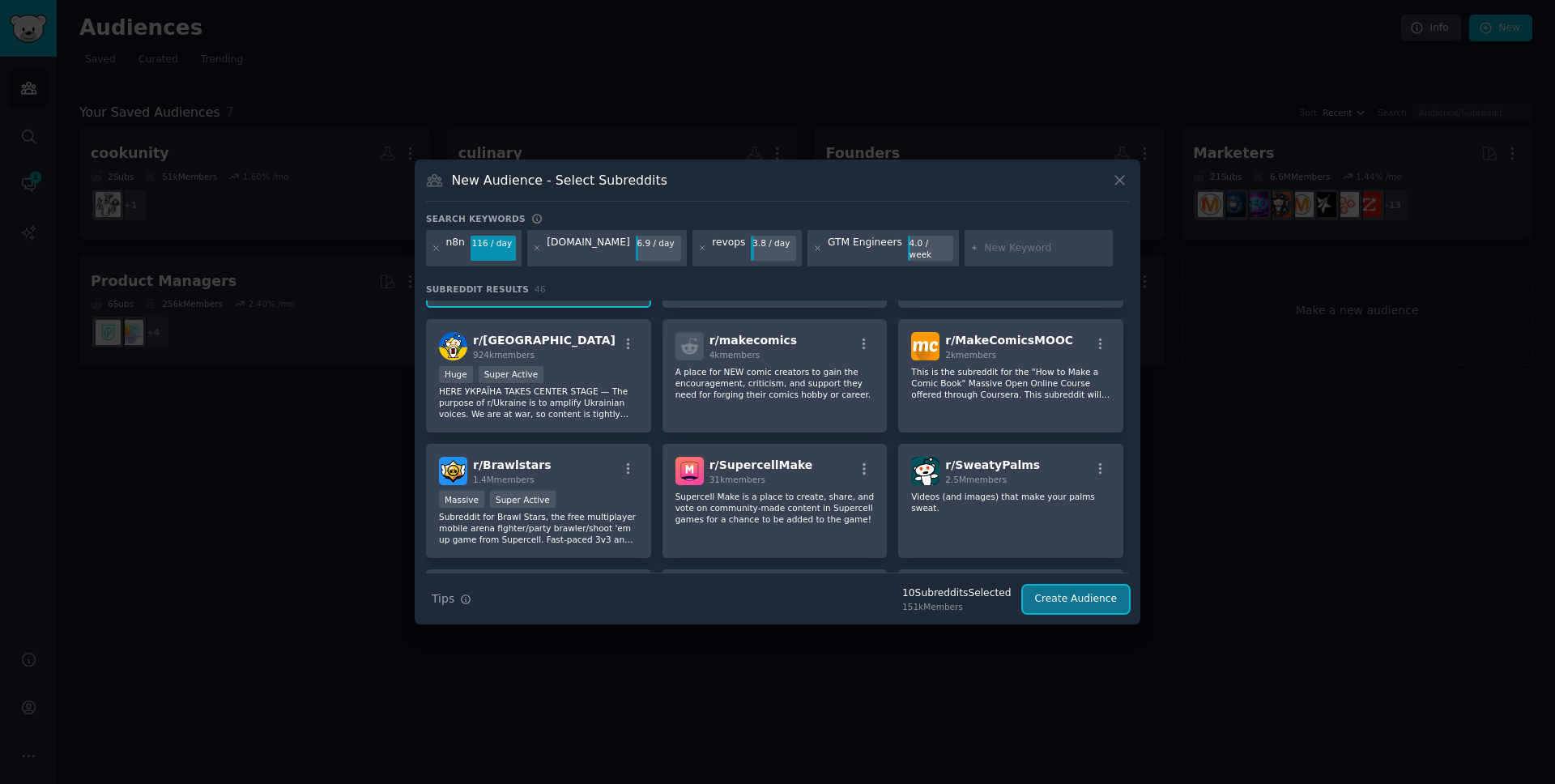
click at [1073, 591] on button "Create Audience" at bounding box center [1076, 598] width 107 height 28
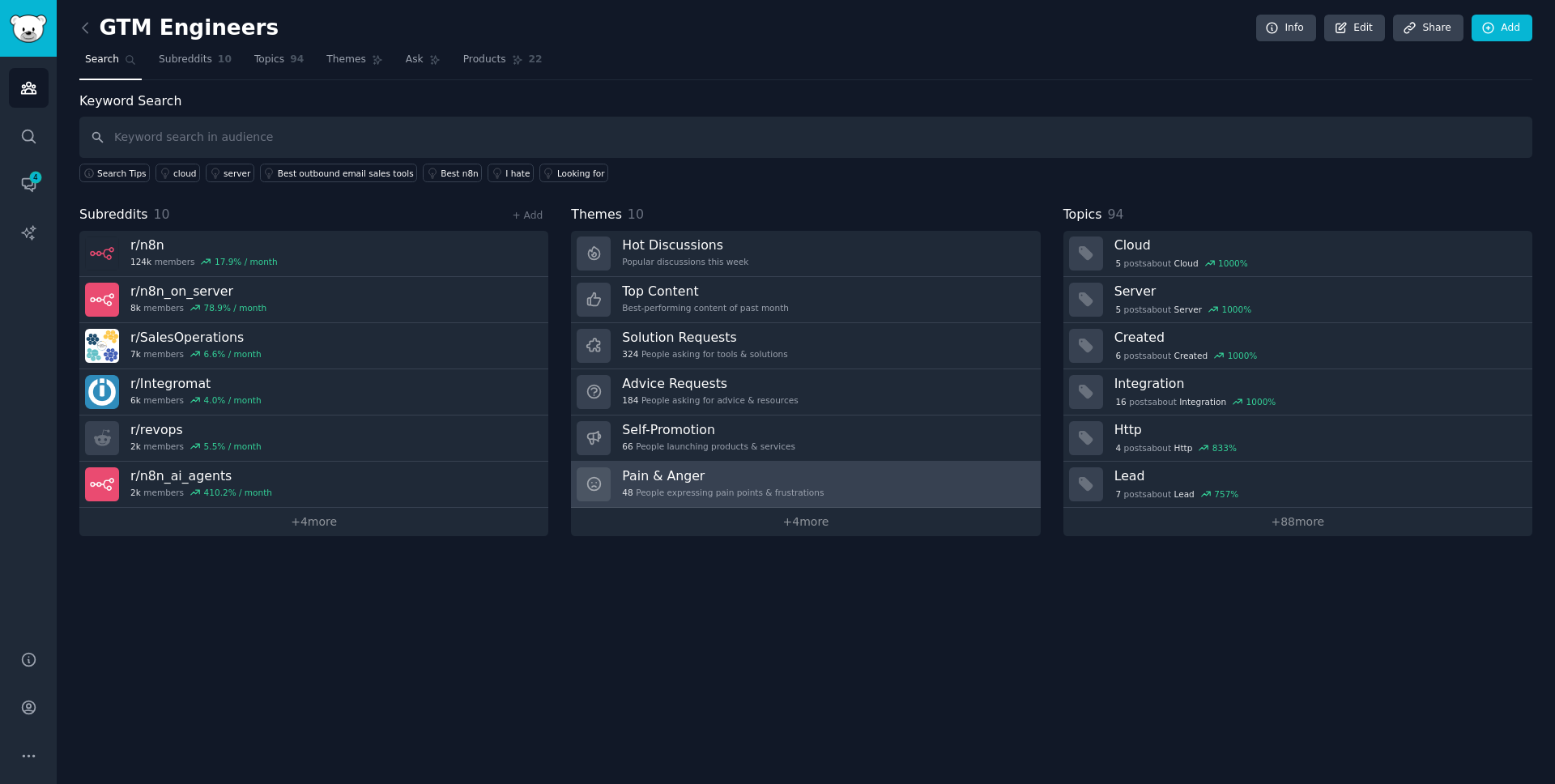
click at [689, 480] on h3 "Pain & Anger" at bounding box center [723, 476] width 202 height 17
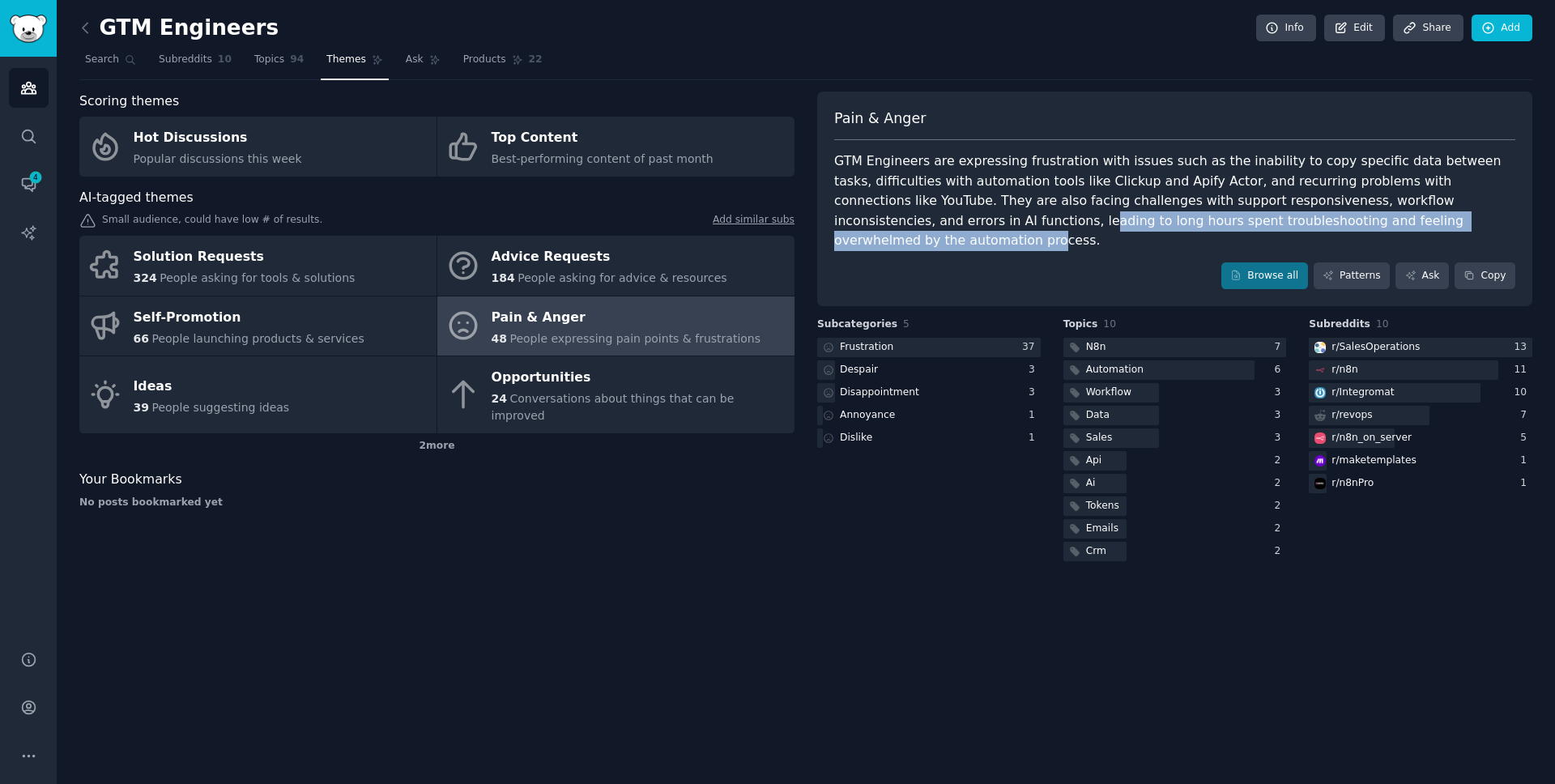
drag, startPoint x: 847, startPoint y: 223, endPoint x: 1367, endPoint y: 217, distance: 520.0
click at [1367, 217] on div "GTM Engineers are expressing frustration with issues such as the inability to c…" at bounding box center [1174, 201] width 681 height 100
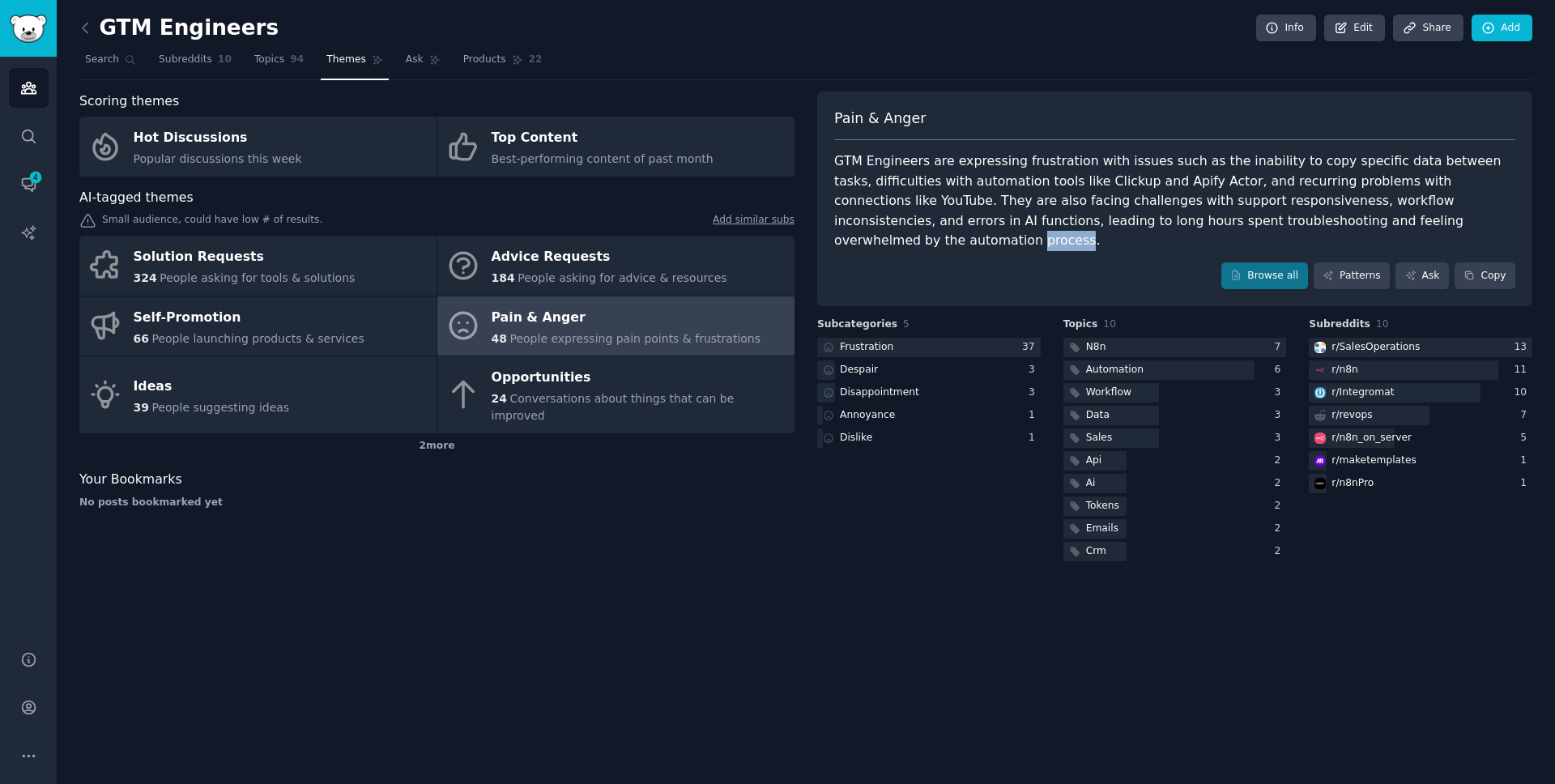
click at [1367, 217] on div "GTM Engineers are expressing frustration with issues such as the inability to c…" at bounding box center [1174, 201] width 681 height 100
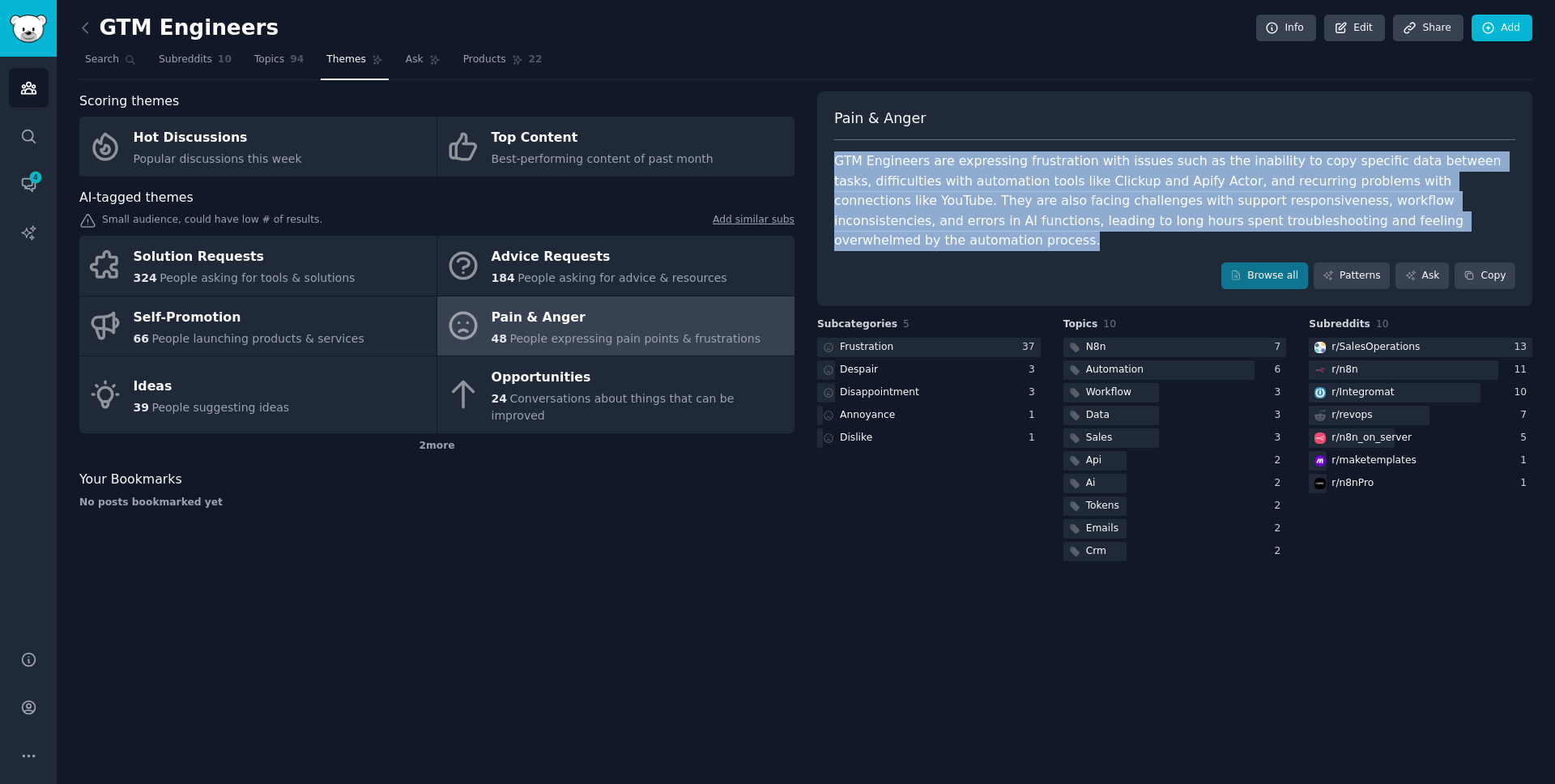
click at [1367, 217] on div "GTM Engineers are expressing frustration with issues such as the inability to c…" at bounding box center [1174, 201] width 681 height 100
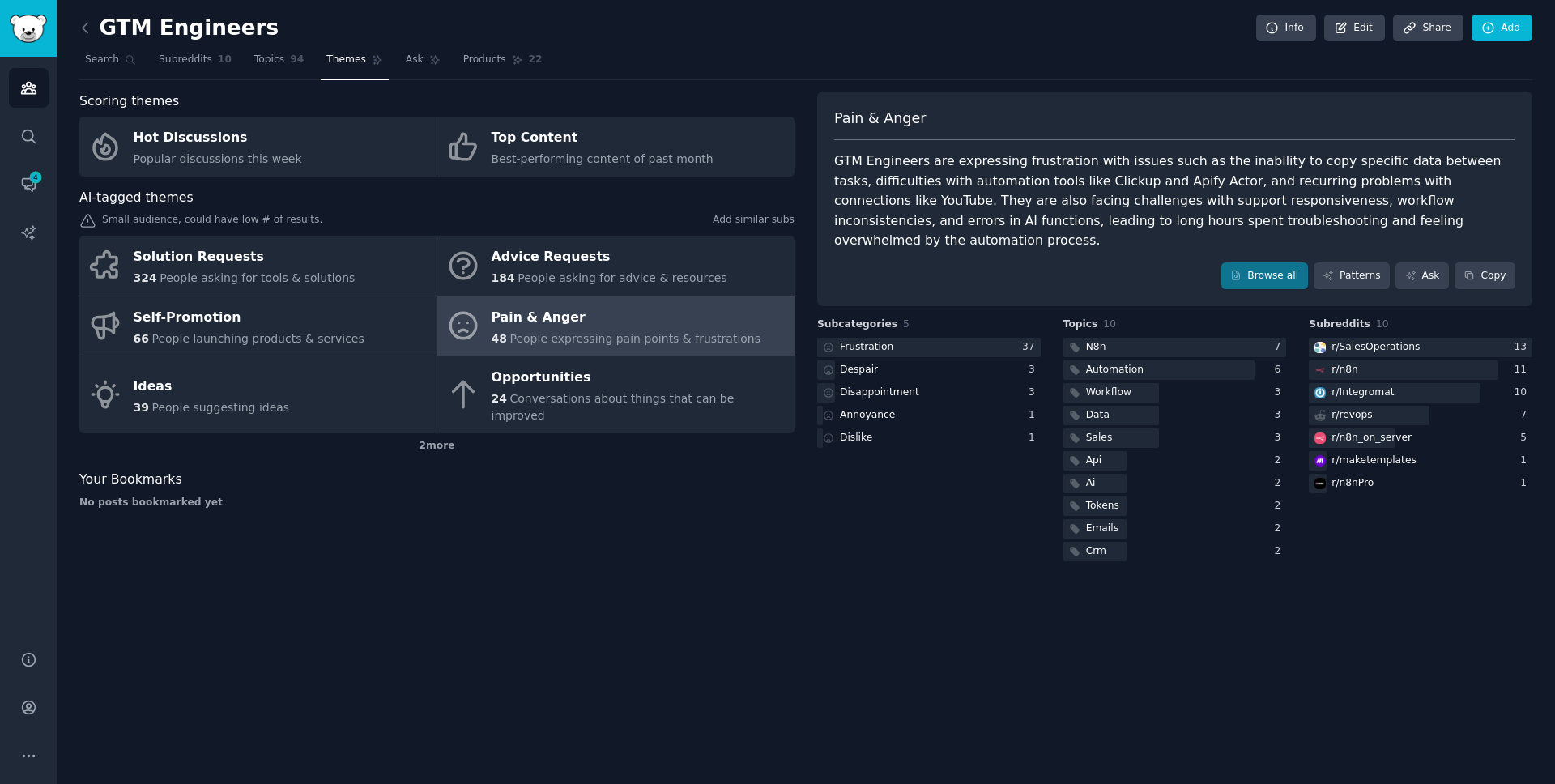
click at [1363, 202] on div "GTM Engineers are expressing frustration with issues such as the inability to c…" at bounding box center [1174, 201] width 681 height 100
click at [1281, 262] on link "Browse all" at bounding box center [1264, 276] width 86 height 28
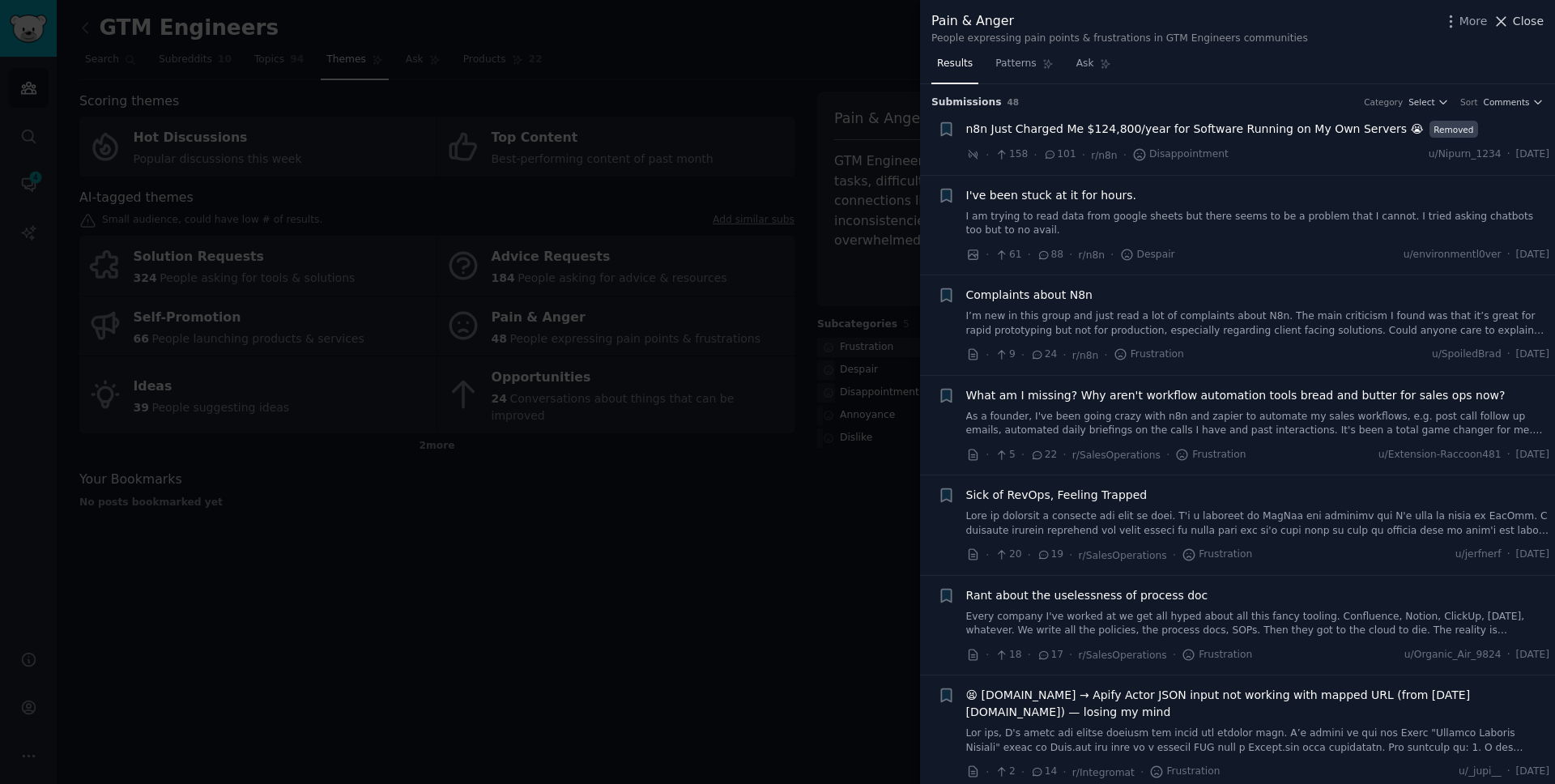
click at [1519, 26] on span "Close" at bounding box center [1528, 22] width 31 height 17
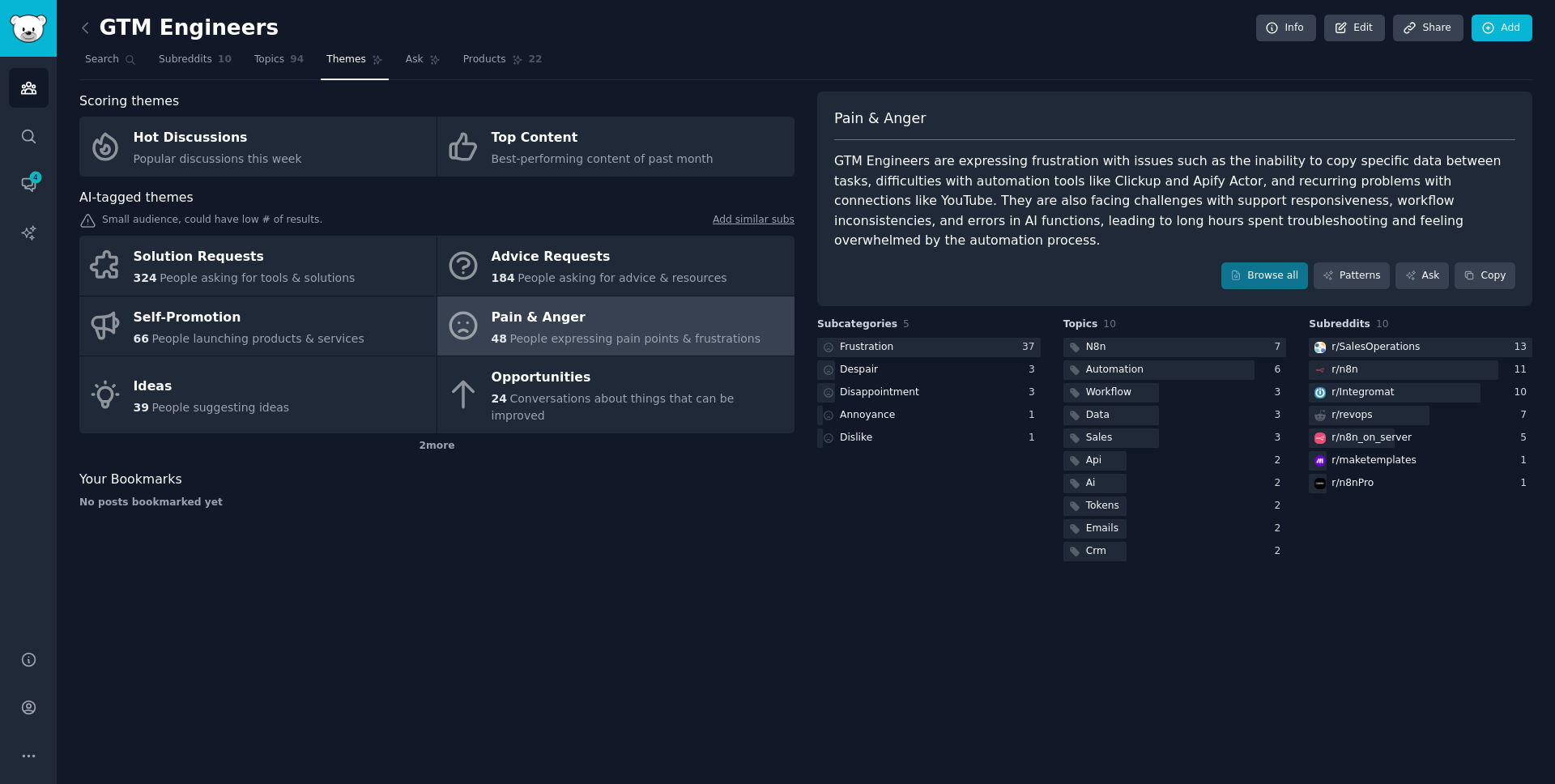
click at [1039, 66] on nav "Search Subreddits 10 Topics 94 Themes Ask Products 22" at bounding box center [805, 63] width 1453 height 34
click at [1076, 53] on nav "Search Subreddits 10 Topics 94 Themes Ask Products 22" at bounding box center [805, 63] width 1453 height 34
click at [1042, 45] on div "GTM Engineers Info Edit Share Add" at bounding box center [805, 31] width 1453 height 34
click at [1051, 66] on nav "Search Subreddits 10 Topics 94 Themes Ask Products 22" at bounding box center [805, 63] width 1453 height 34
click at [1079, 34] on div "GTM Engineers Info Edit Share Add" at bounding box center [805, 31] width 1453 height 34
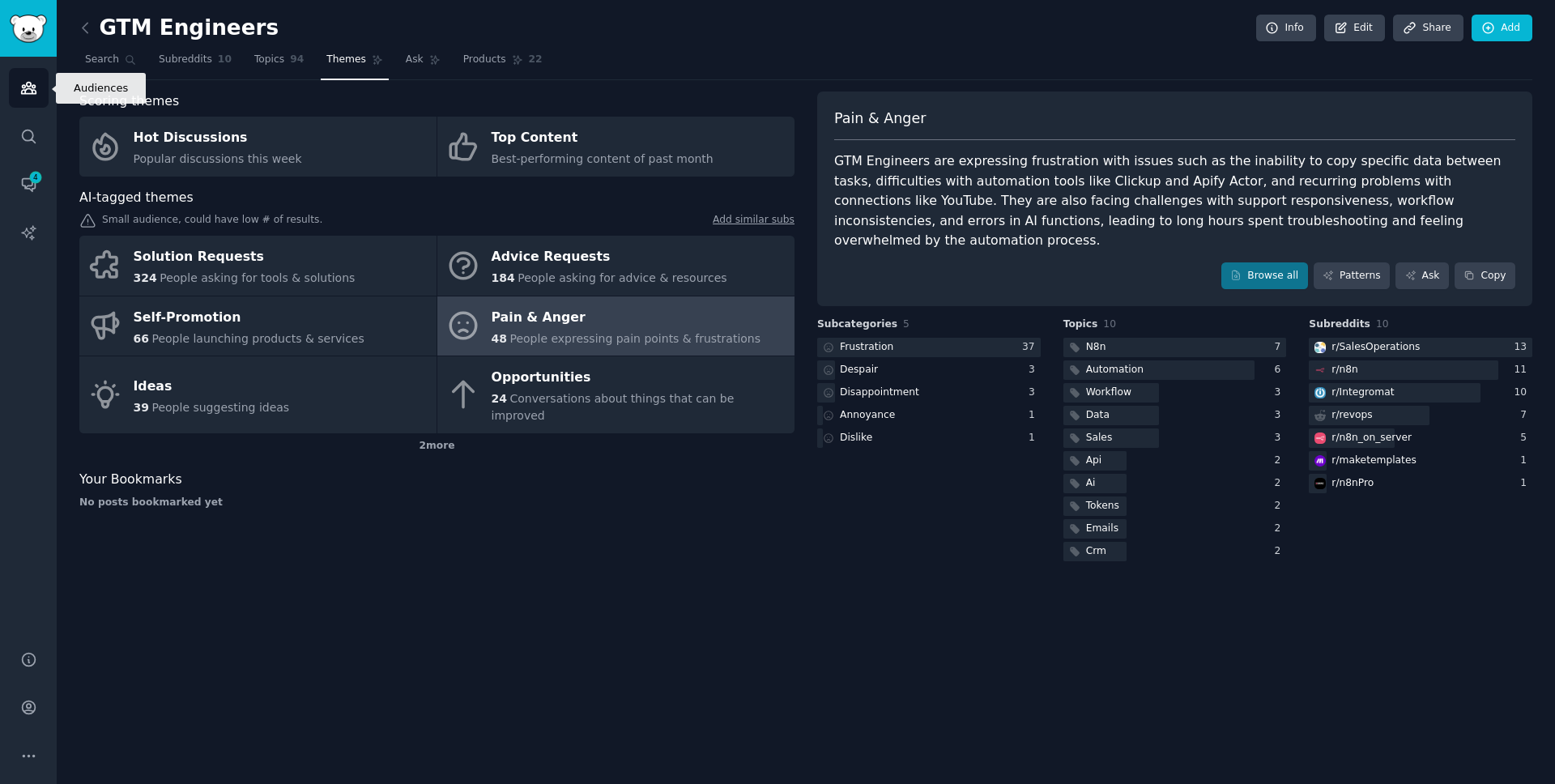
click at [30, 92] on icon "Sidebar" at bounding box center [29, 88] width 17 height 17
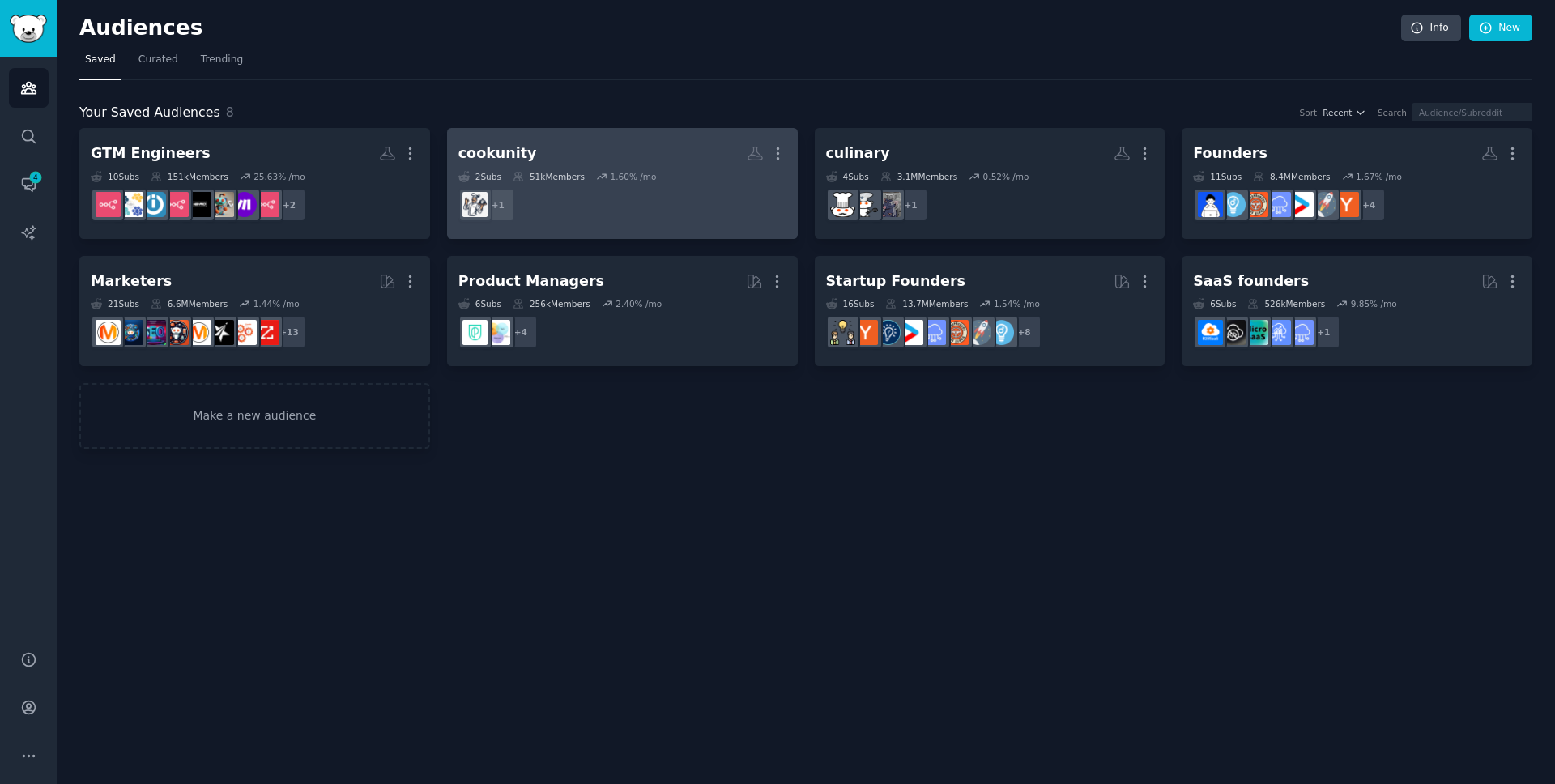
click at [532, 146] on h2 "cookunity More" at bounding box center [622, 153] width 328 height 29
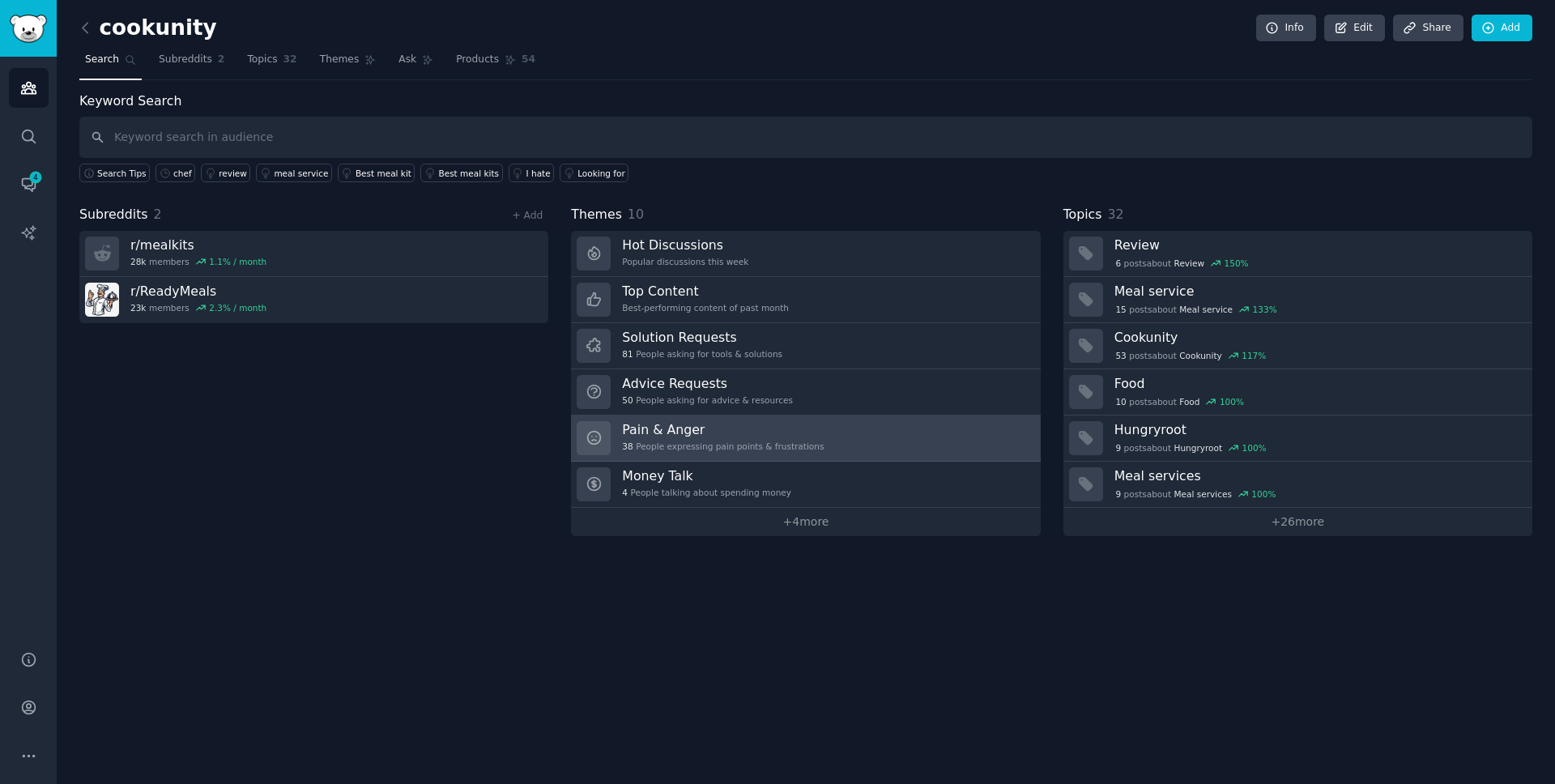
click at [743, 430] on h3 "Pain & Anger" at bounding box center [723, 430] width 202 height 17
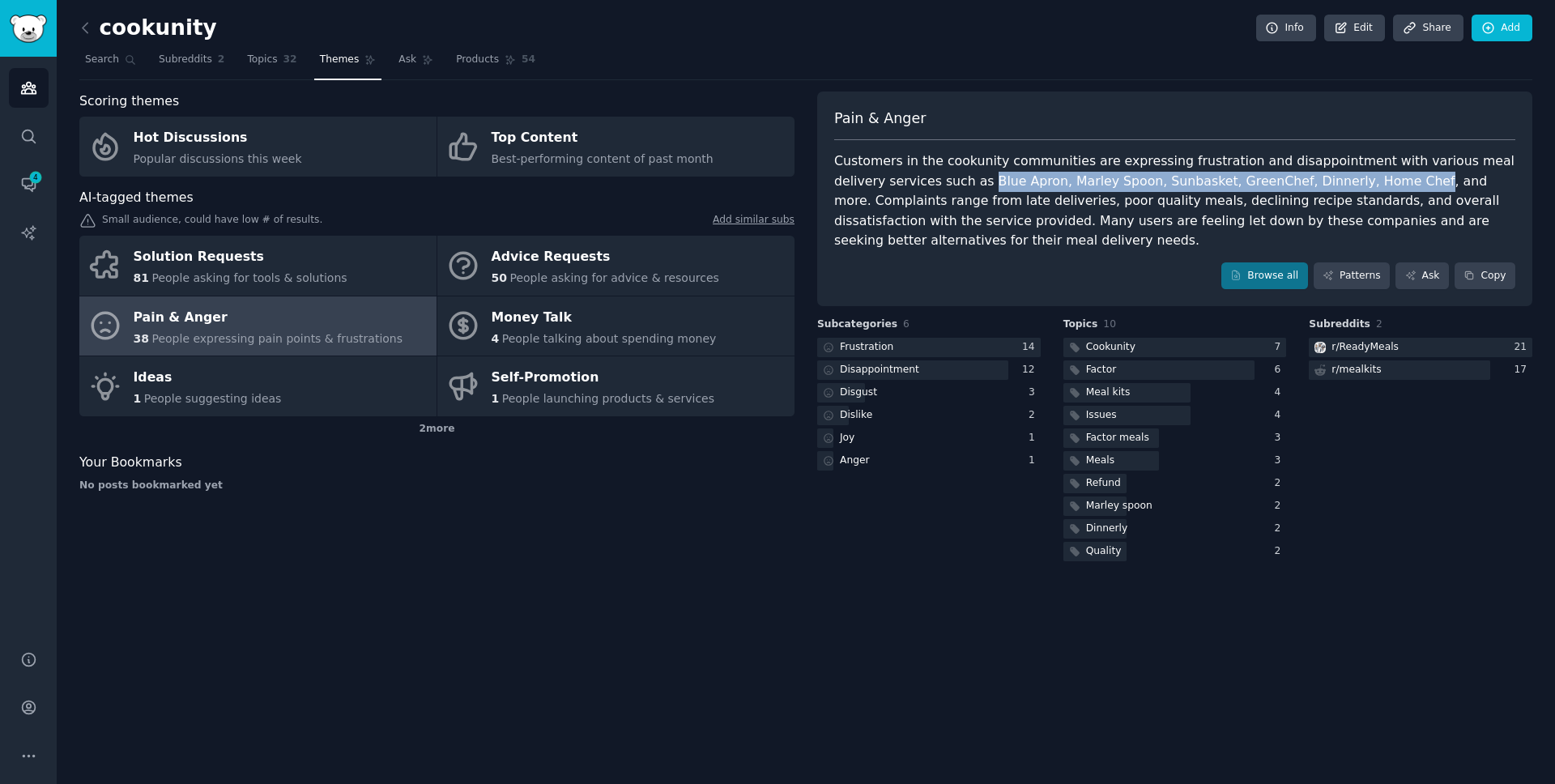
drag, startPoint x: 935, startPoint y: 181, endPoint x: 1344, endPoint y: 181, distance: 409.0
click at [1344, 181] on div "Customers in the cookunity communities are expressing frustration and disappoin…" at bounding box center [1174, 201] width 681 height 100
copy div "Blue Apron, [PERSON_NAME], Sunbasket, GreenChef, Dinnerly, Home Chef"
click at [965, 186] on div "Customers in the cookunity communities are expressing frustration and disappoin…" at bounding box center [1174, 201] width 681 height 100
drag, startPoint x: 933, startPoint y: 181, endPoint x: 1343, endPoint y: 185, distance: 410.0
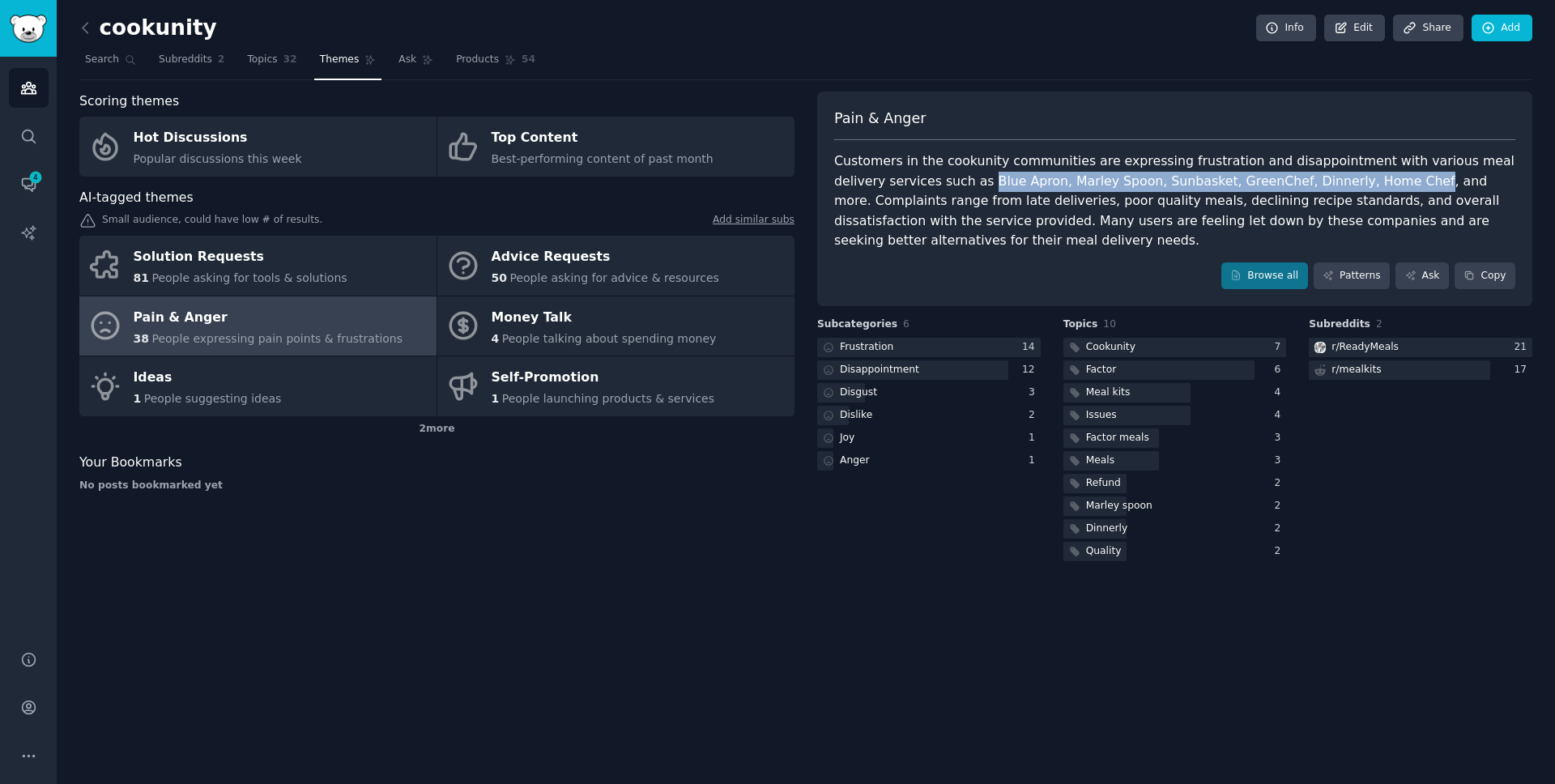
click at [1343, 185] on div "Customers in the cookunity communities are expressing frustration and disappoin…" at bounding box center [1174, 201] width 681 height 100
